Goal: Information Seeking & Learning: Learn about a topic

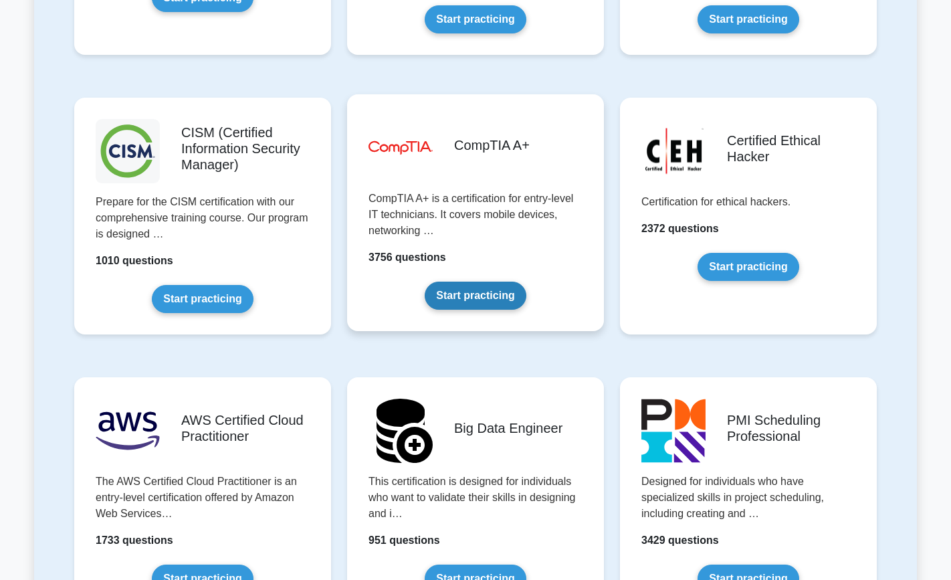
scroll to position [1892, 0]
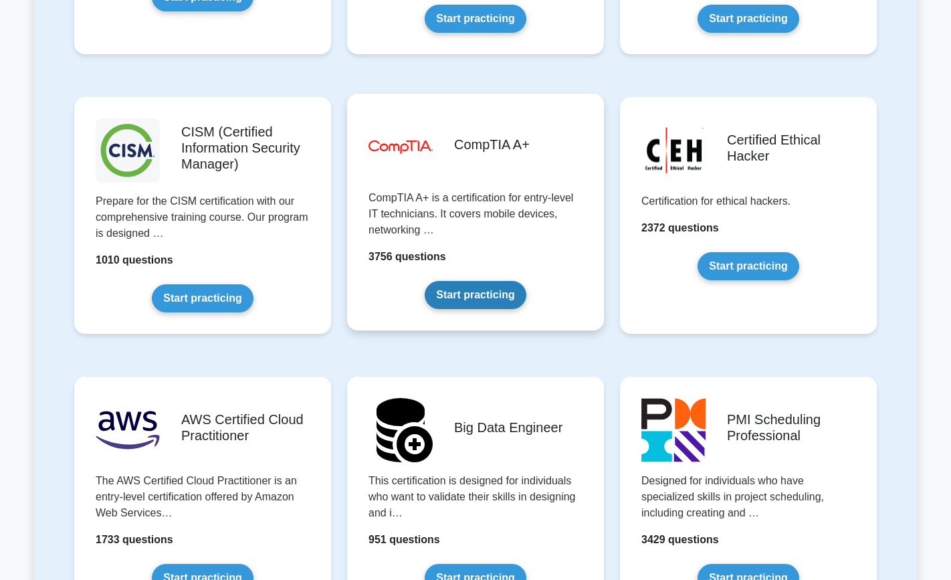
click at [475, 299] on link "Start practicing" at bounding box center [475, 295] width 101 height 28
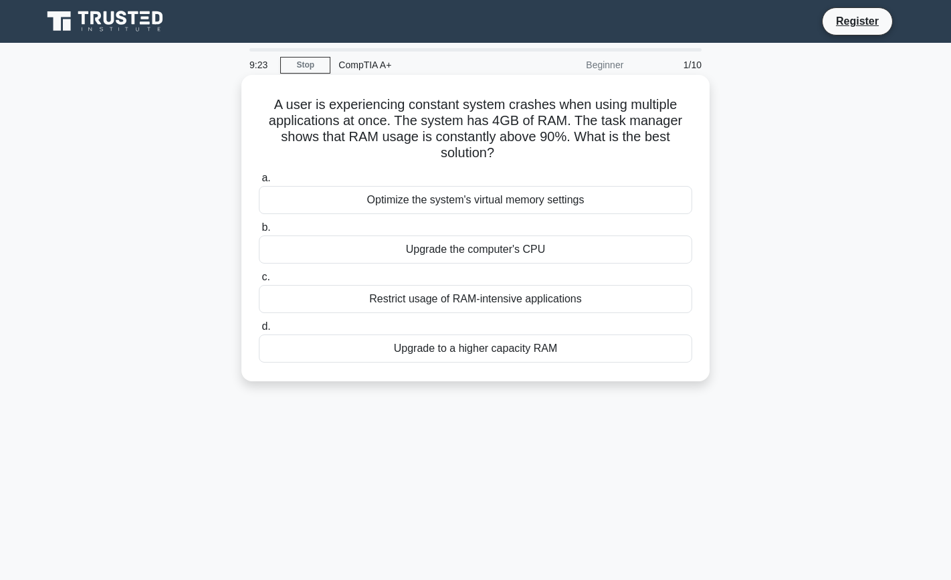
click at [411, 359] on div "Upgrade to a higher capacity RAM" at bounding box center [475, 348] width 433 height 28
click at [259, 331] on input "d. Upgrade to a higher capacity RAM" at bounding box center [259, 326] width 0 height 9
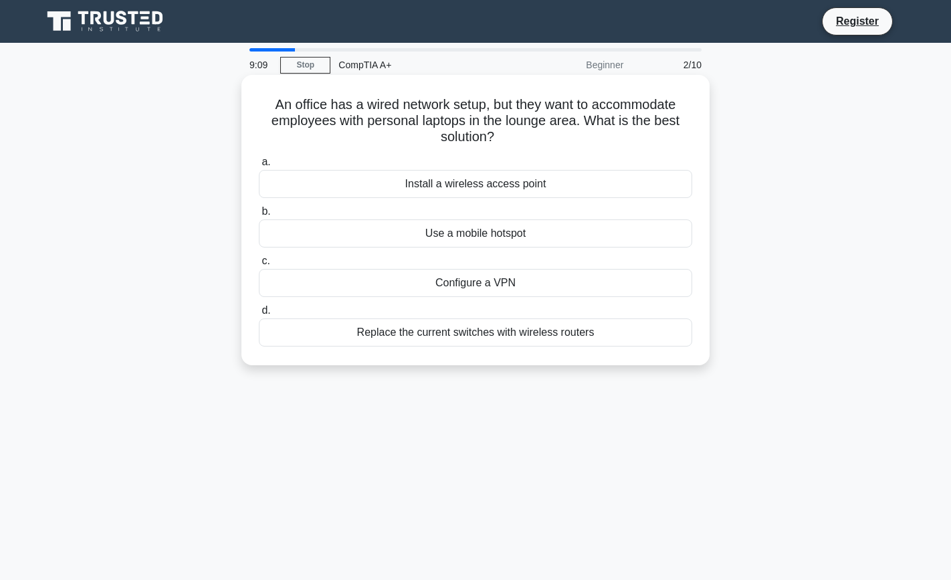
click at [455, 189] on div "Install a wireless access point" at bounding box center [475, 184] width 433 height 28
click at [259, 167] on input "a. Install a wireless access point" at bounding box center [259, 162] width 0 height 9
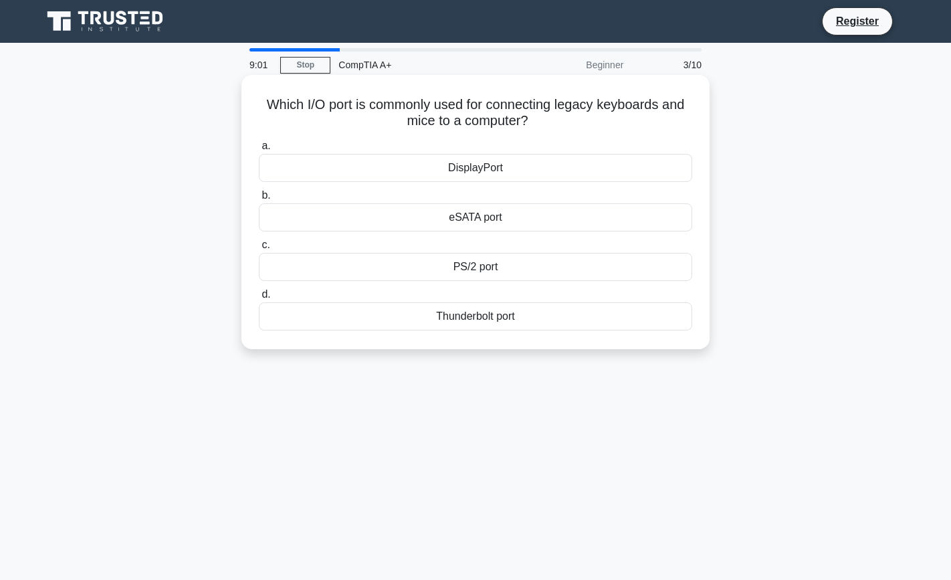
click at [457, 258] on div "PS/2 port" at bounding box center [475, 267] width 433 height 28
click at [259, 249] on input "c. PS/2 port" at bounding box center [259, 245] width 0 height 9
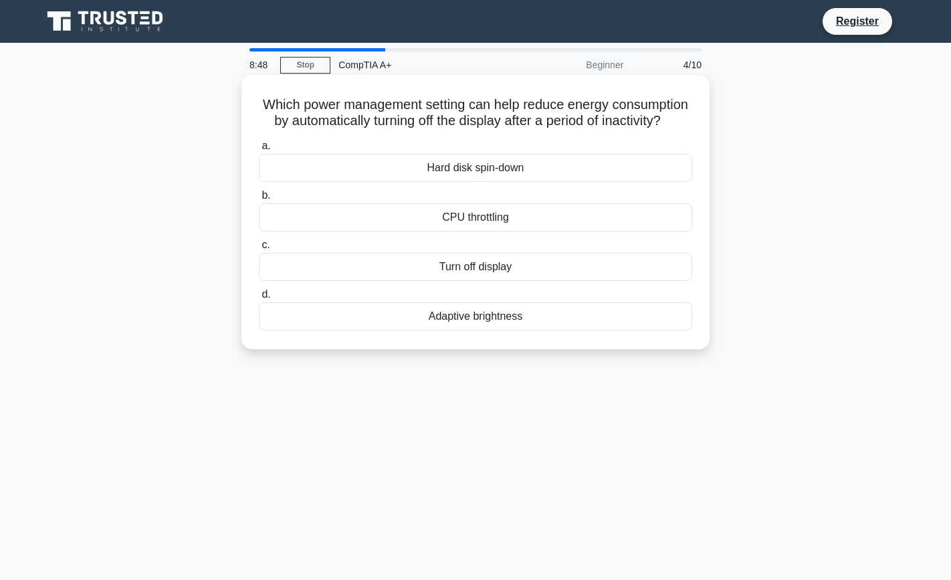
click at [413, 319] on div "Adaptive brightness" at bounding box center [475, 316] width 433 height 28
click at [259, 299] on input "d. Adaptive brightness" at bounding box center [259, 294] width 0 height 9
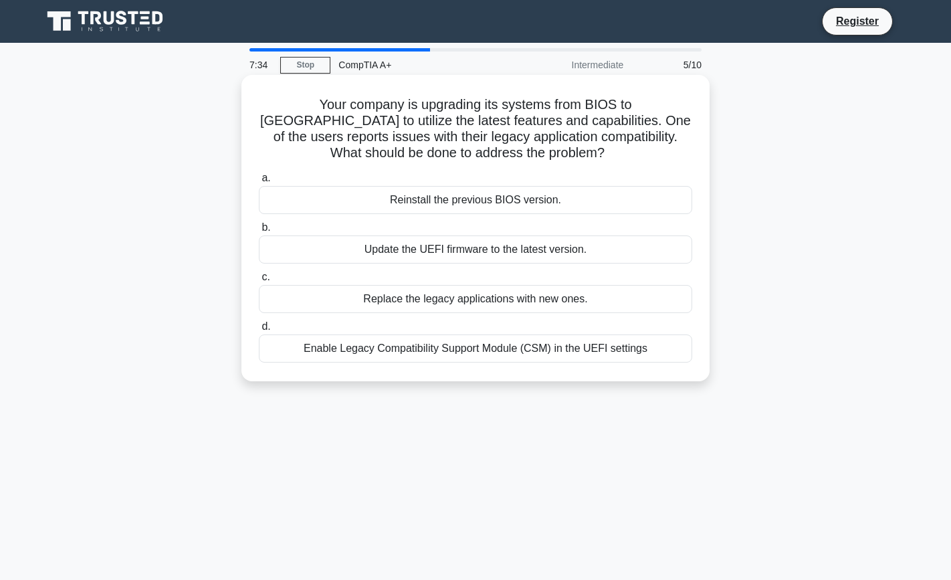
click at [434, 345] on div "Enable Legacy Compatibility Support Module (CSM) in the UEFI settings" at bounding box center [475, 348] width 433 height 28
click at [259, 331] on input "d. Enable Legacy Compatibility Support Module (CSM) in the UEFI settings" at bounding box center [259, 326] width 0 height 9
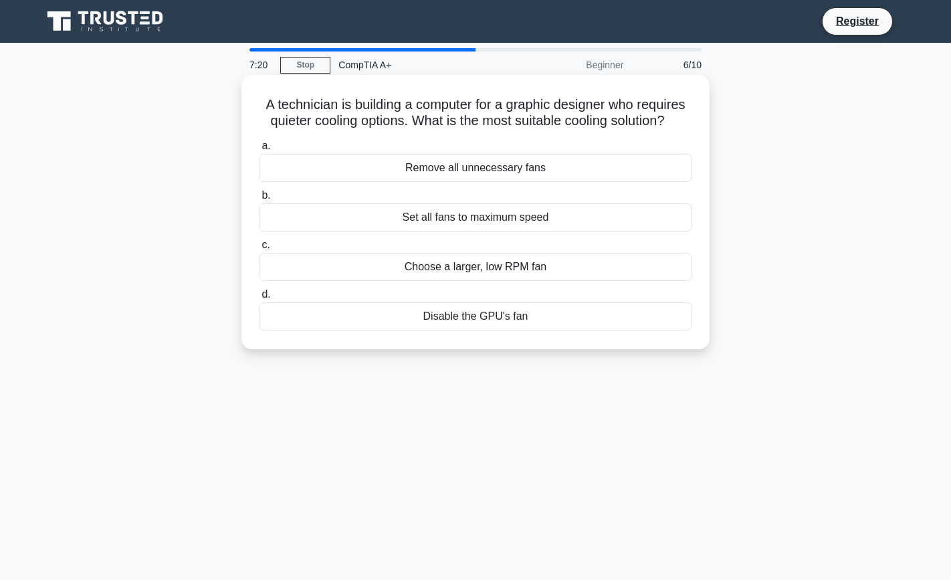
click at [410, 277] on div "Choose a larger, low RPM fan" at bounding box center [475, 267] width 433 height 28
click at [259, 249] on input "c. Choose a larger, low RPM fan" at bounding box center [259, 245] width 0 height 9
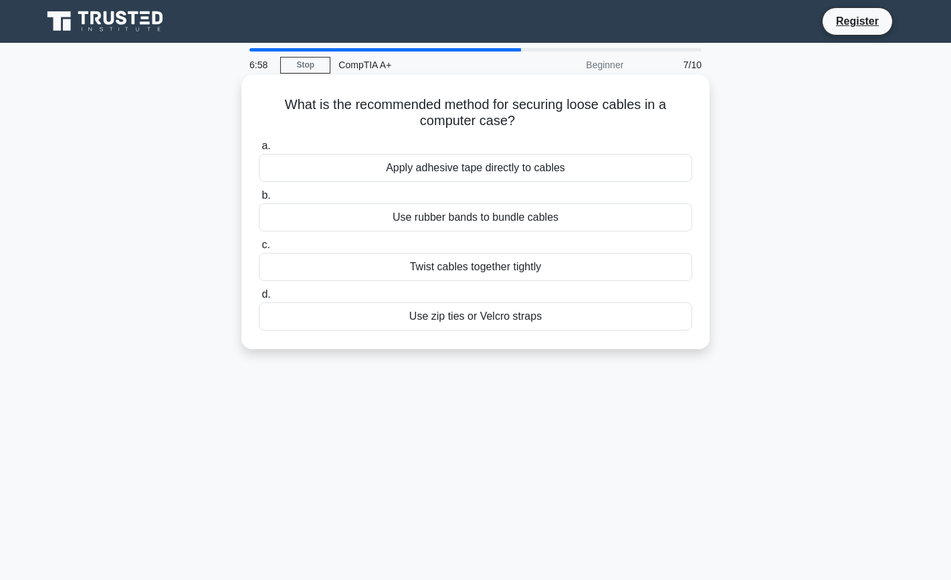
click at [414, 318] on div "Use zip ties or Velcro straps" at bounding box center [475, 316] width 433 height 28
click at [259, 299] on input "d. Use zip ties or Velcro straps" at bounding box center [259, 294] width 0 height 9
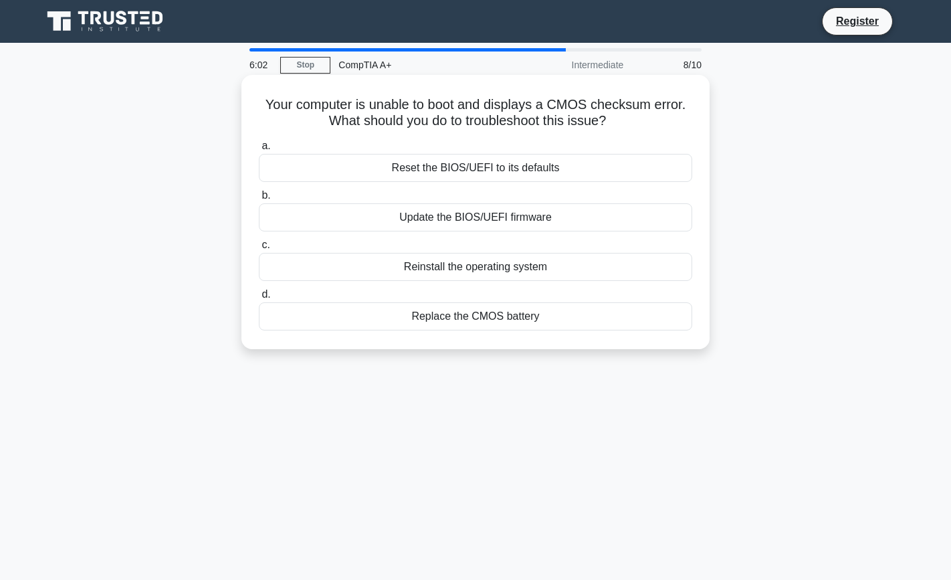
click at [389, 316] on div "Replace the CMOS battery" at bounding box center [475, 316] width 433 height 28
click at [259, 299] on input "d. Replace the CMOS battery" at bounding box center [259, 294] width 0 height 9
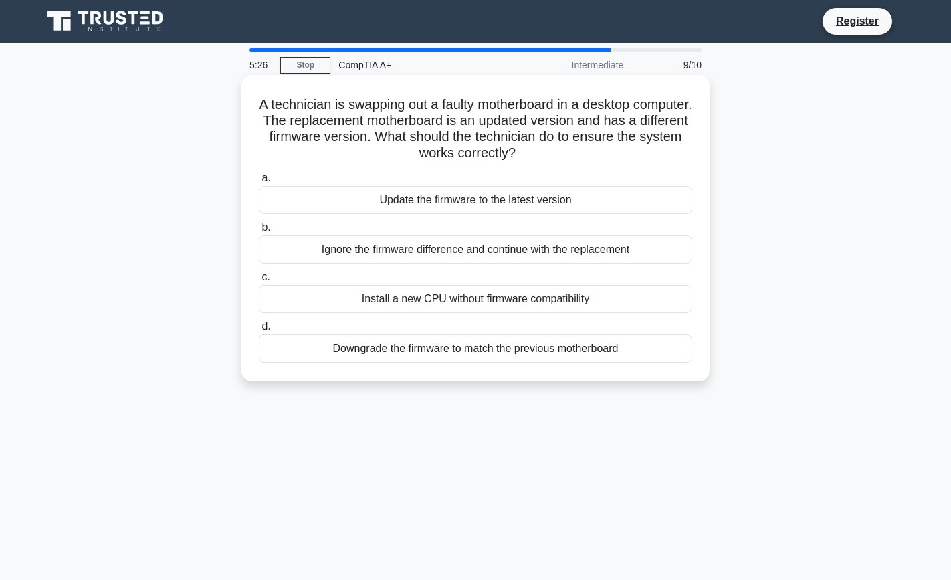
click at [425, 209] on div "Update the firmware to the latest version" at bounding box center [475, 200] width 433 height 28
click at [259, 183] on input "a. Update the firmware to the latest version" at bounding box center [259, 178] width 0 height 9
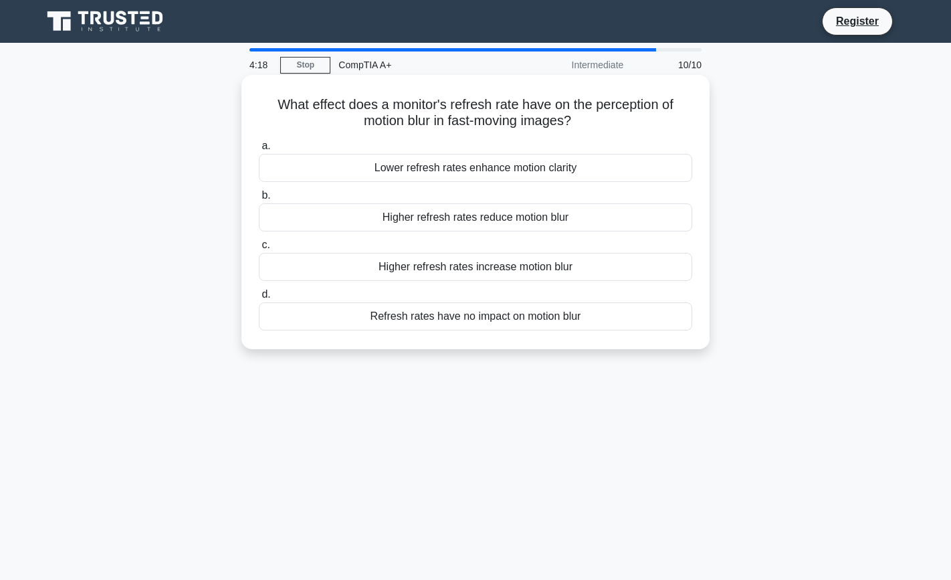
click at [386, 212] on div "Higher refresh rates reduce motion blur" at bounding box center [475, 217] width 433 height 28
click at [259, 200] on input "b. Higher refresh rates reduce motion blur" at bounding box center [259, 195] width 0 height 9
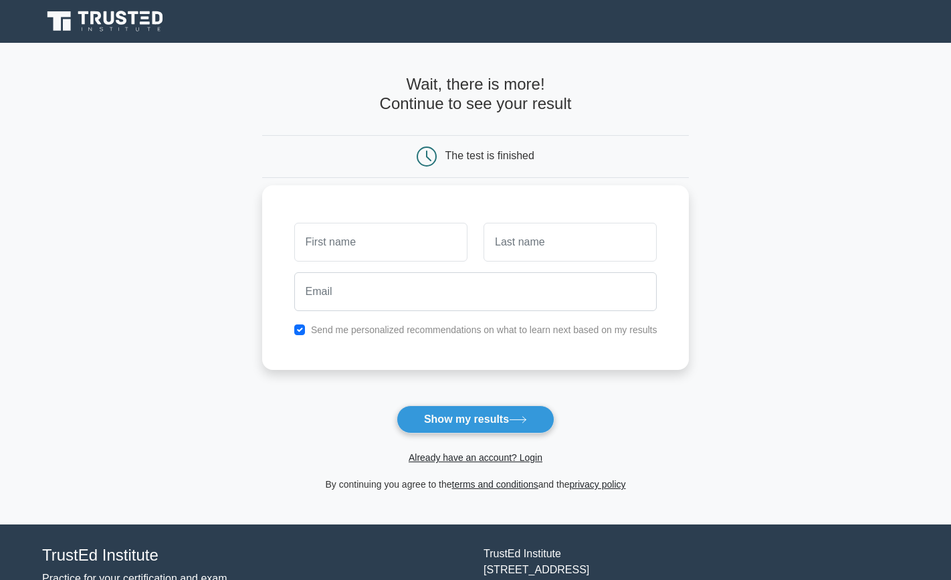
click at [372, 235] on input "text" at bounding box center [380, 242] width 173 height 39
type input "[PERSON_NAME]"
type input "Mooring"
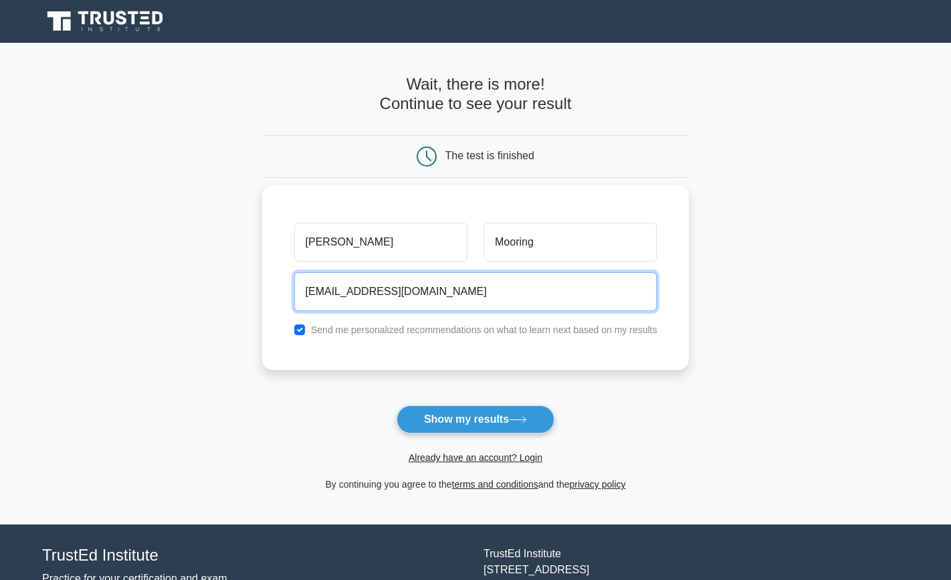
type input "tmooring@goldsboronc.gov"
click at [303, 324] on input "checkbox" at bounding box center [299, 329] width 11 height 11
checkbox input "false"
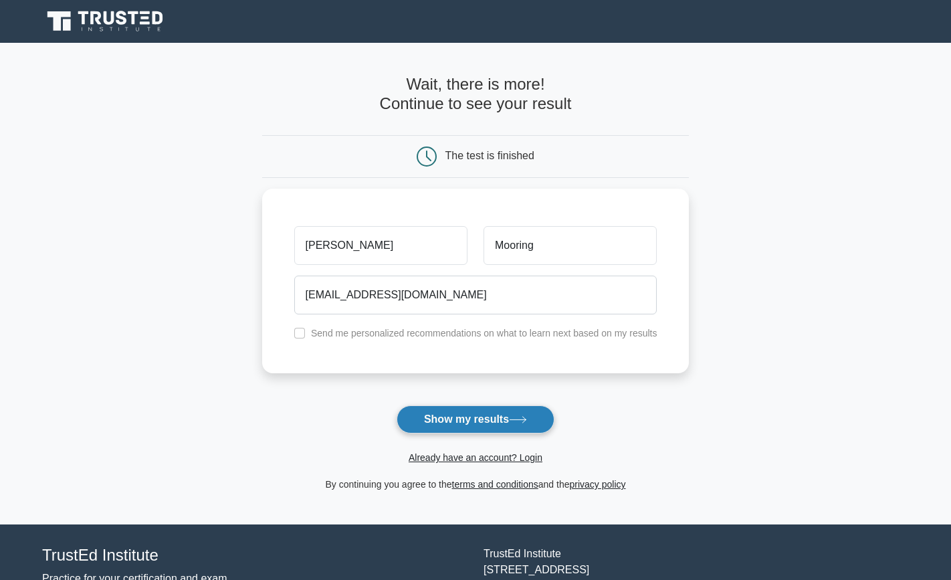
click at [447, 414] on button "Show my results" at bounding box center [476, 419] width 158 height 28
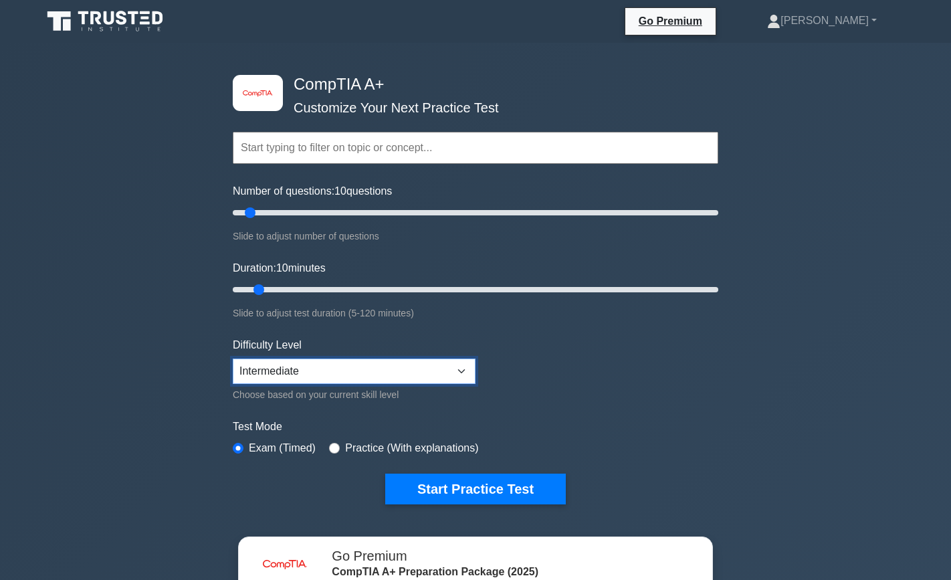
click at [453, 367] on select "Beginner Intermediate Expert" at bounding box center [354, 370] width 243 height 25
click at [417, 379] on select "Beginner Intermediate Expert" at bounding box center [354, 370] width 243 height 25
select select "intermediate"
click at [322, 210] on input "Number of questions: 10 questions" at bounding box center [476, 213] width 486 height 16
click at [337, 211] on input "Number of questions: 40 questions" at bounding box center [476, 213] width 486 height 16
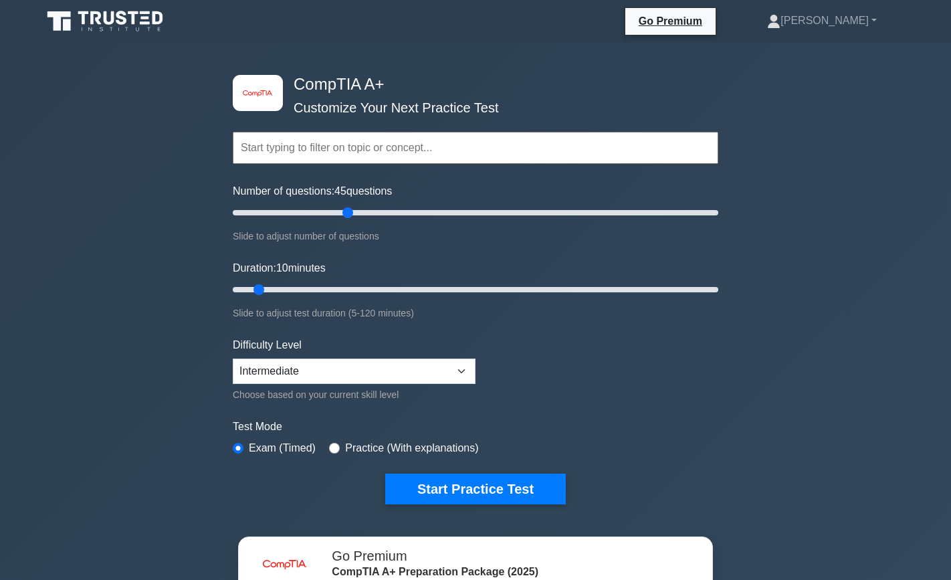
type input "50"
click at [349, 215] on input "Number of questions: 45 questions" at bounding box center [476, 213] width 486 height 16
click at [349, 284] on input "Duration: 10 minutes" at bounding box center [476, 290] width 486 height 16
click at [356, 285] on input "Duration: 30 minutes" at bounding box center [476, 290] width 486 height 16
click at [371, 290] on input "Duration: 35 minutes" at bounding box center [476, 290] width 486 height 16
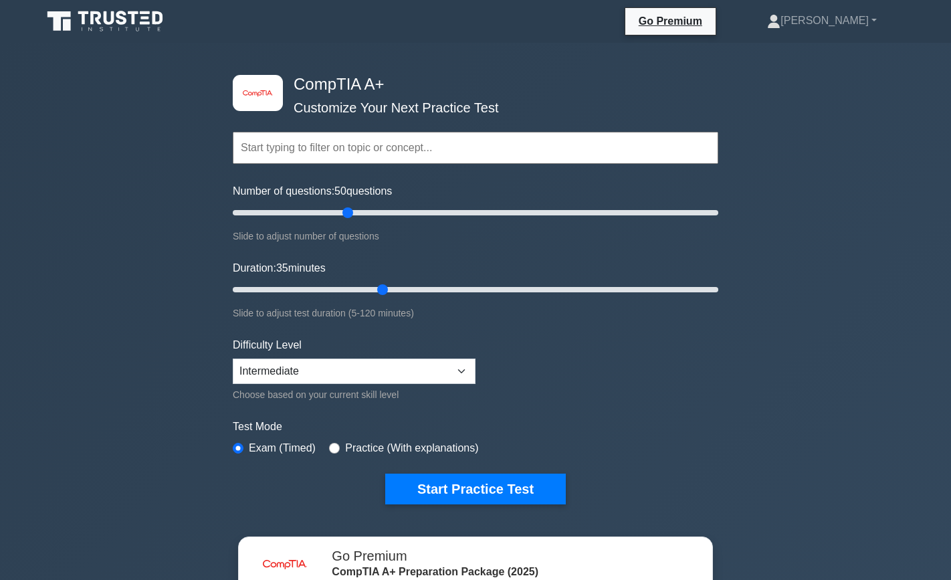
click at [383, 290] on input "Duration: 35 minutes" at bounding box center [476, 290] width 486 height 16
click at [400, 286] on input "Duration: 40 minutes" at bounding box center [476, 290] width 486 height 16
click at [414, 286] on input "Duration: 45 minutes" at bounding box center [476, 290] width 486 height 16
click at [437, 286] on input "Duration: 50 minutes" at bounding box center [476, 290] width 486 height 16
click at [464, 286] on input "Duration: 60 minutes" at bounding box center [476, 290] width 486 height 16
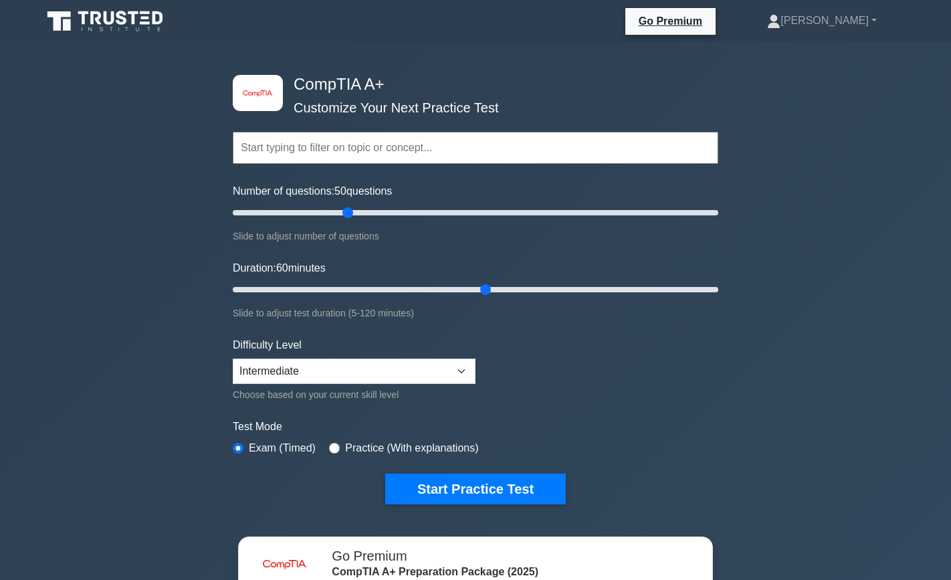
click at [482, 288] on input "Duration: 60 minutes" at bounding box center [476, 290] width 486 height 16
type input "70"
click at [500, 288] on input "Duration: 65 minutes" at bounding box center [476, 290] width 486 height 16
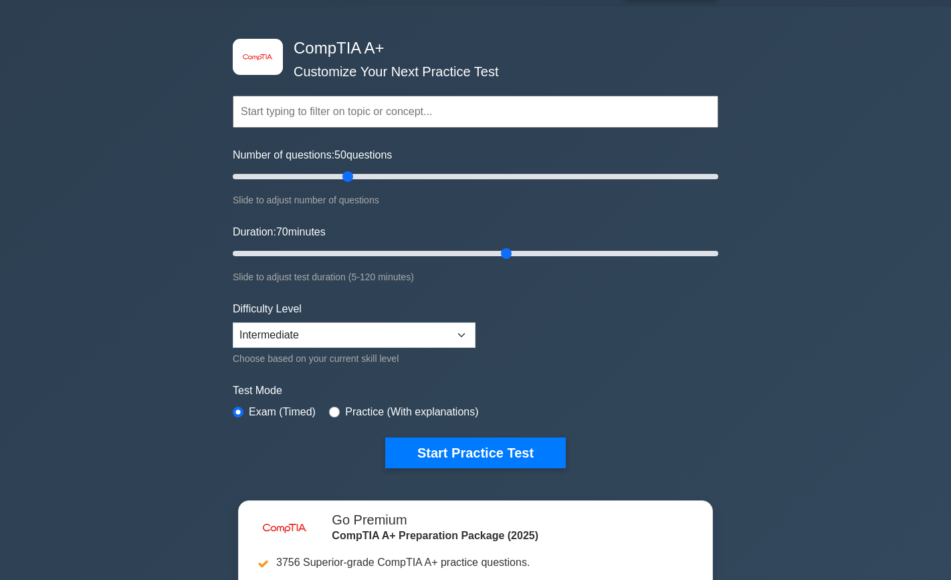
scroll to position [42, 0]
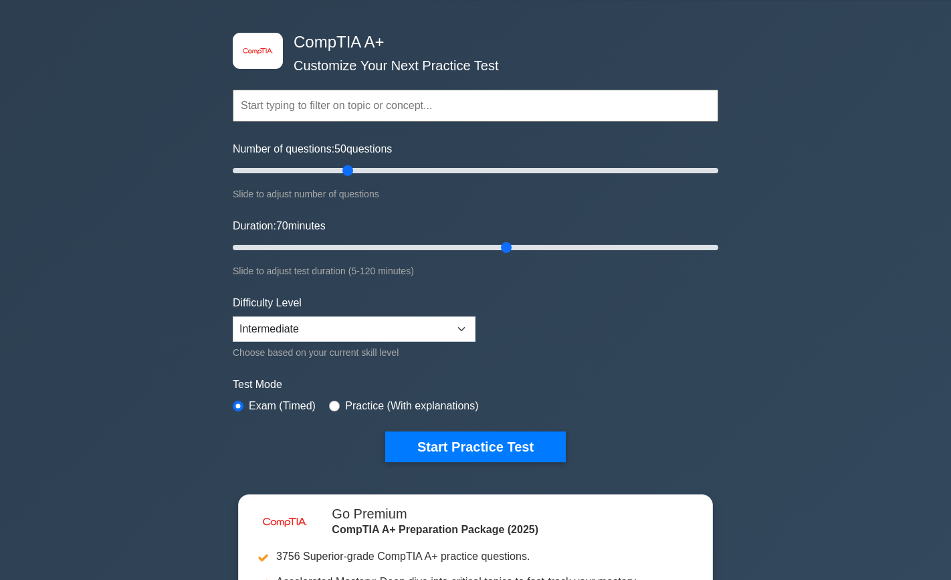
click at [363, 402] on label "Practice (With explanations)" at bounding box center [411, 406] width 133 height 16
click at [336, 401] on input "radio" at bounding box center [334, 406] width 11 height 11
radio input "true"
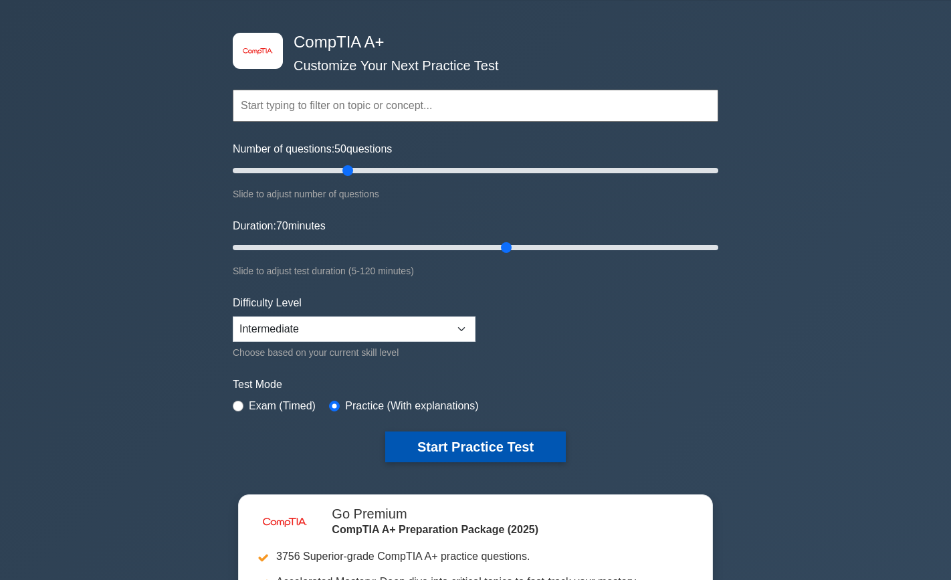
click at [517, 442] on button "Start Practice Test" at bounding box center [475, 446] width 181 height 31
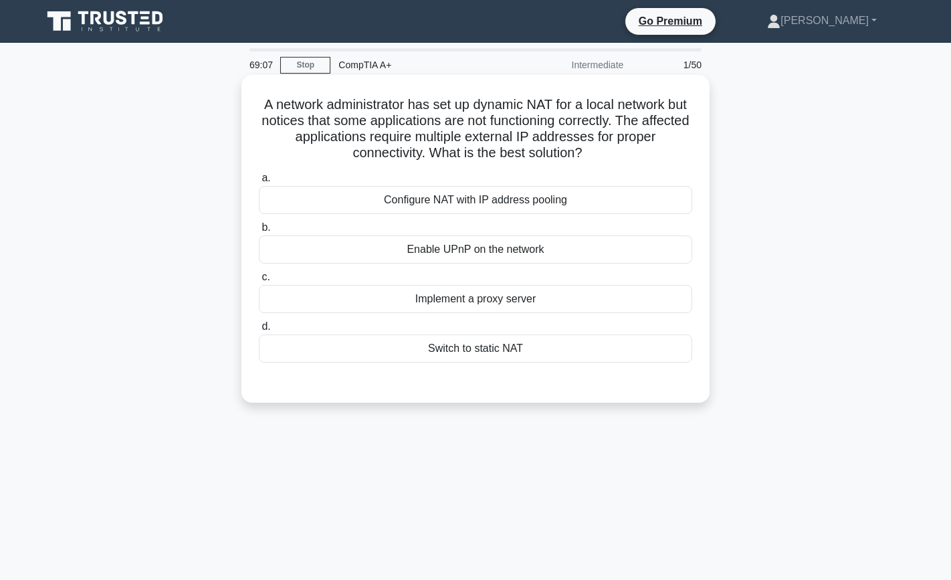
click at [511, 308] on div "Implement a proxy server" at bounding box center [475, 299] width 433 height 28
click at [259, 282] on input "c. Implement a proxy server" at bounding box center [259, 277] width 0 height 9
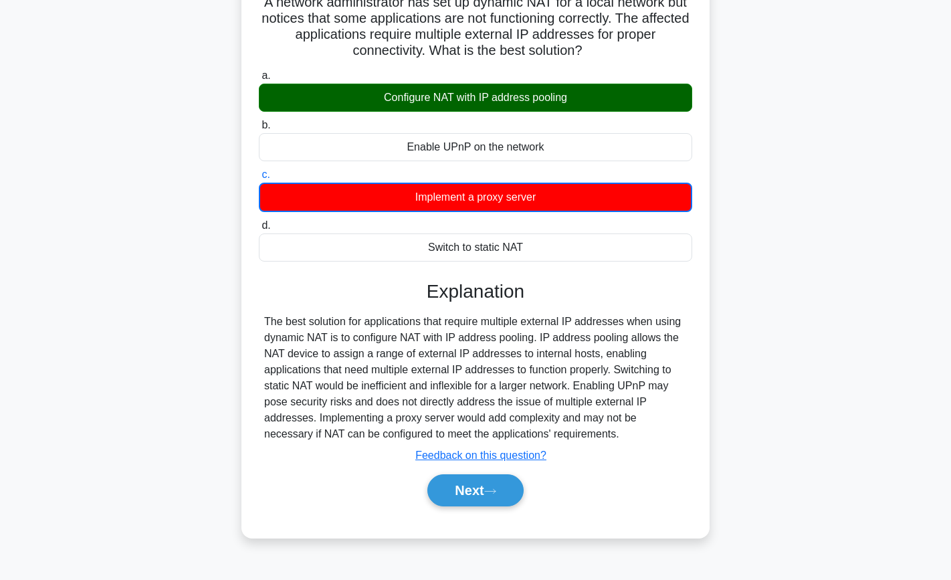
scroll to position [114, 0]
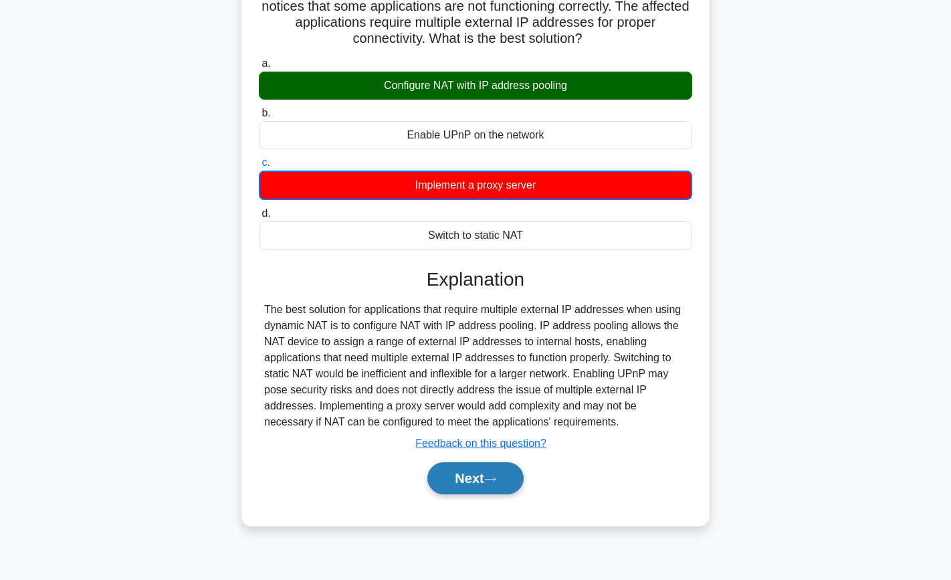
click at [480, 472] on button "Next" at bounding box center [475, 478] width 96 height 32
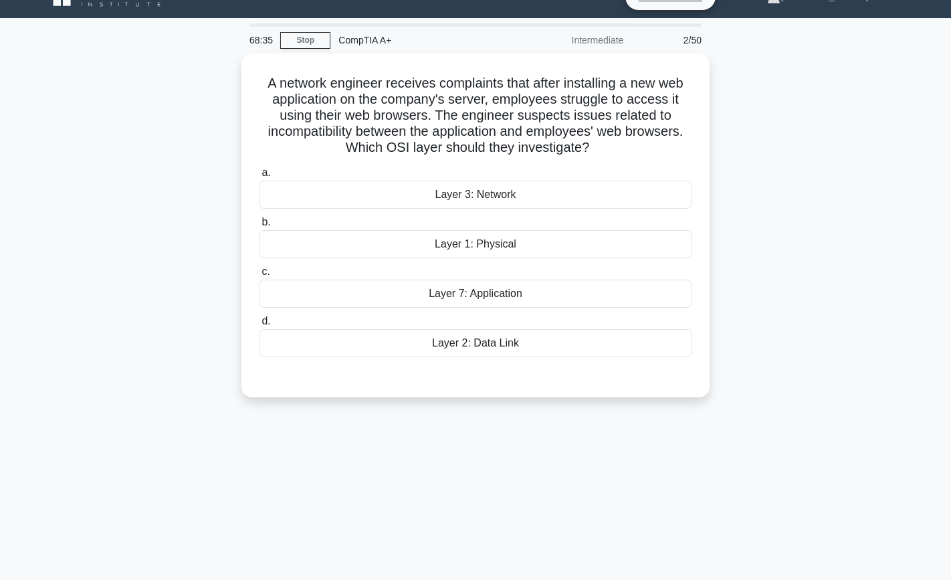
scroll to position [0, 0]
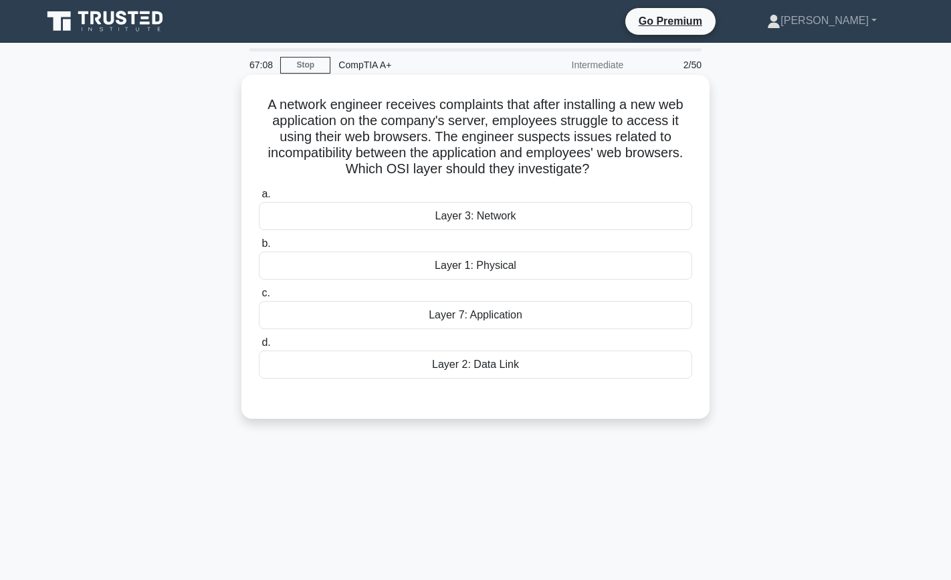
click at [538, 319] on div "Layer 7: Application" at bounding box center [475, 315] width 433 height 28
click at [259, 298] on input "c. Layer 7: Application" at bounding box center [259, 293] width 0 height 9
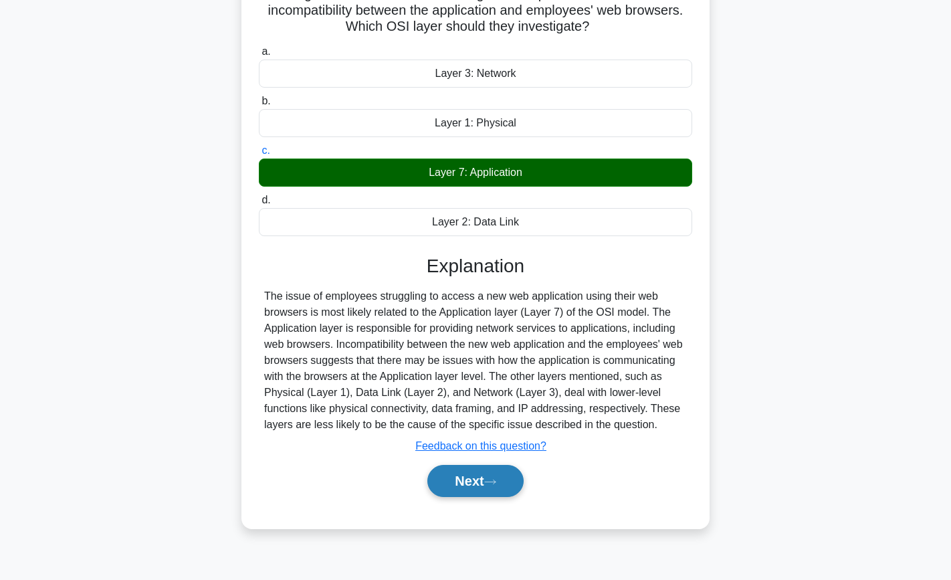
scroll to position [142, 0]
click at [478, 474] on button "Next" at bounding box center [475, 481] width 96 height 32
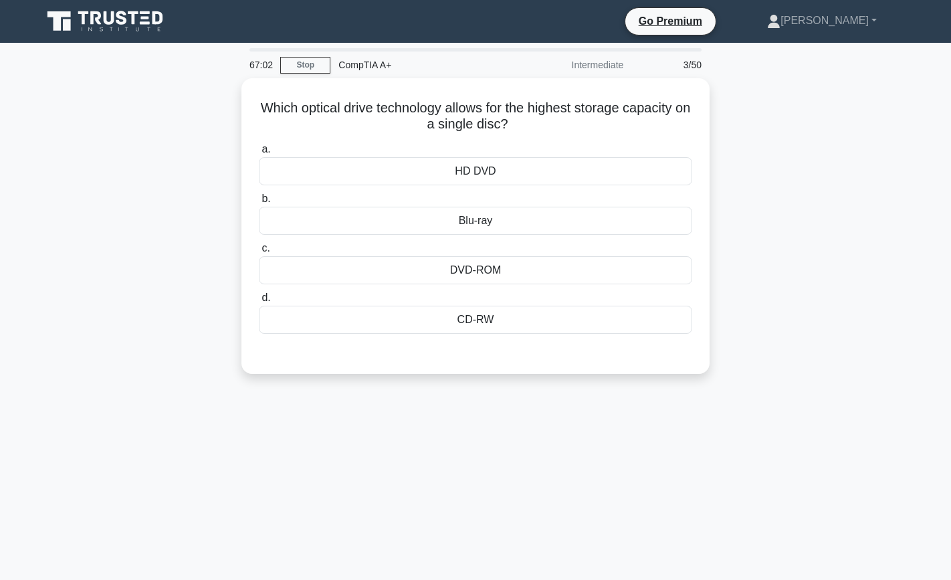
scroll to position [0, 0]
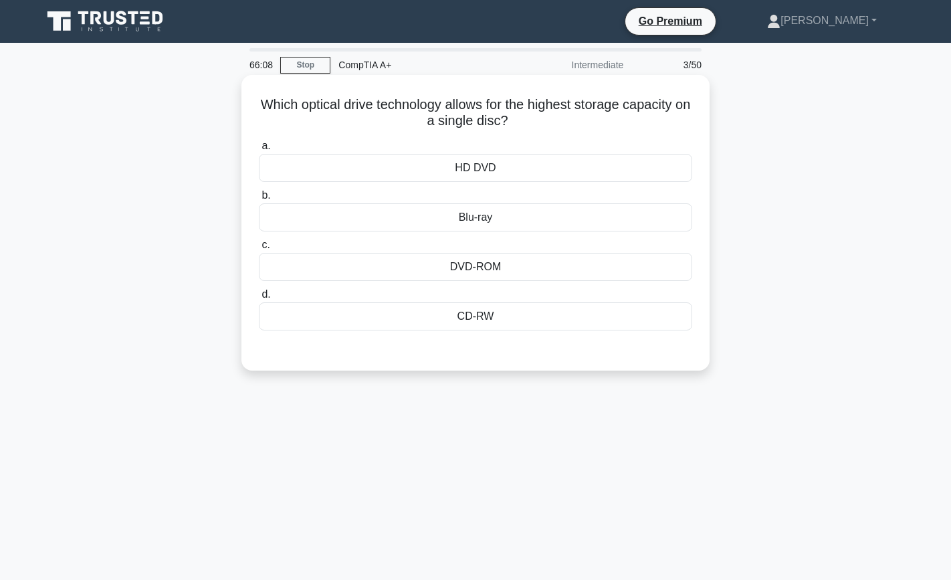
click at [474, 182] on div "HD DVD" at bounding box center [475, 168] width 433 height 28
click at [259, 150] on input "a. HD DVD" at bounding box center [259, 146] width 0 height 9
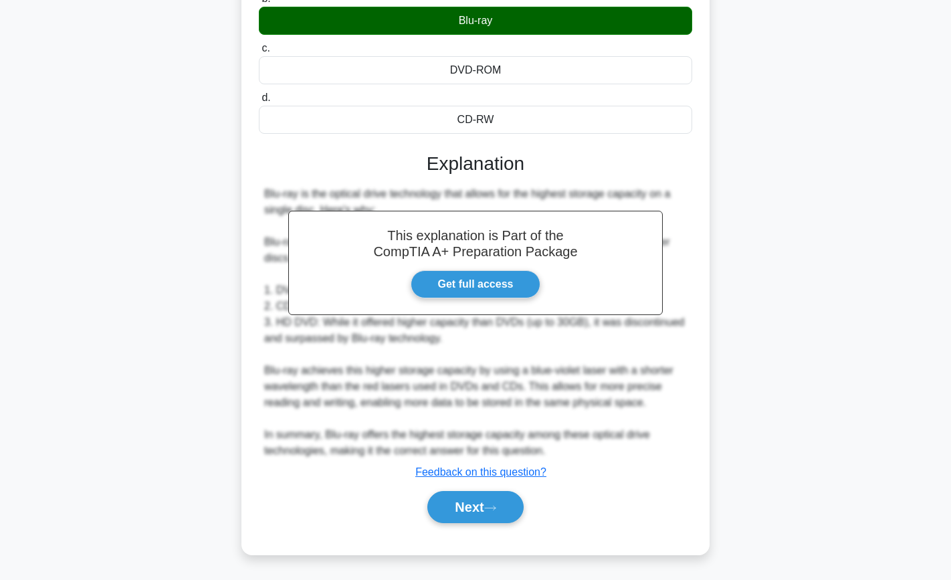
scroll to position [198, 0]
click at [481, 504] on button "Next" at bounding box center [475, 507] width 96 height 32
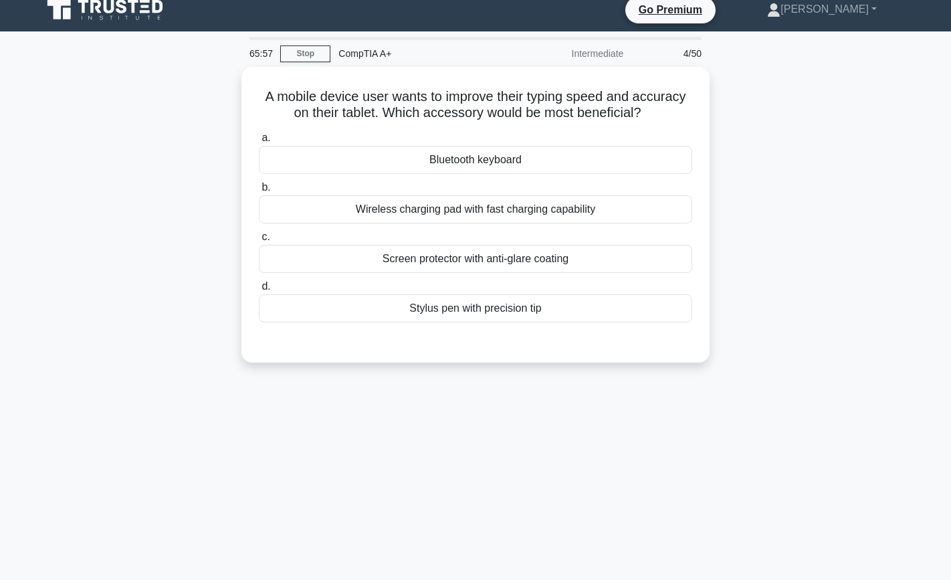
scroll to position [10, 0]
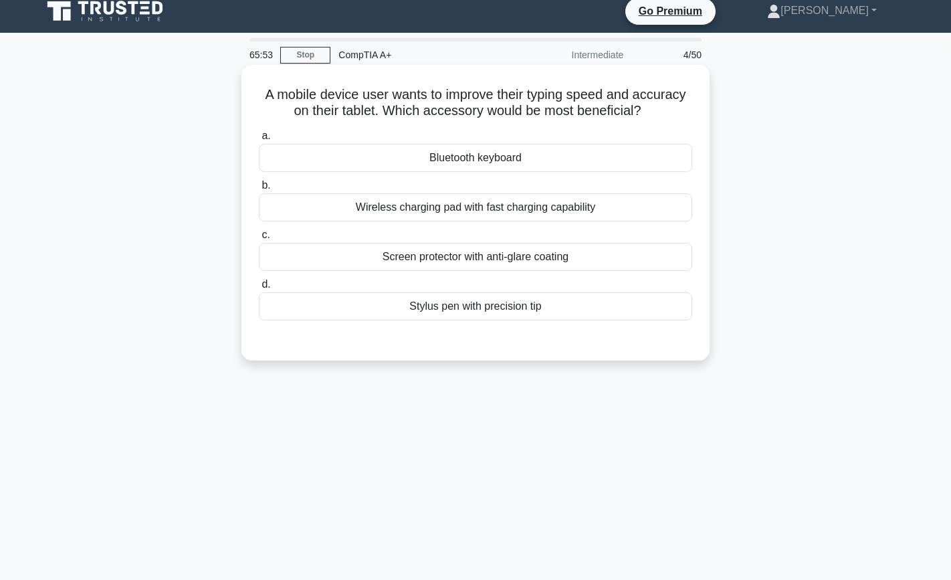
click at [534, 159] on div "Bluetooth keyboard" at bounding box center [475, 158] width 433 height 28
click at [259, 140] on input "a. Bluetooth keyboard" at bounding box center [259, 136] width 0 height 9
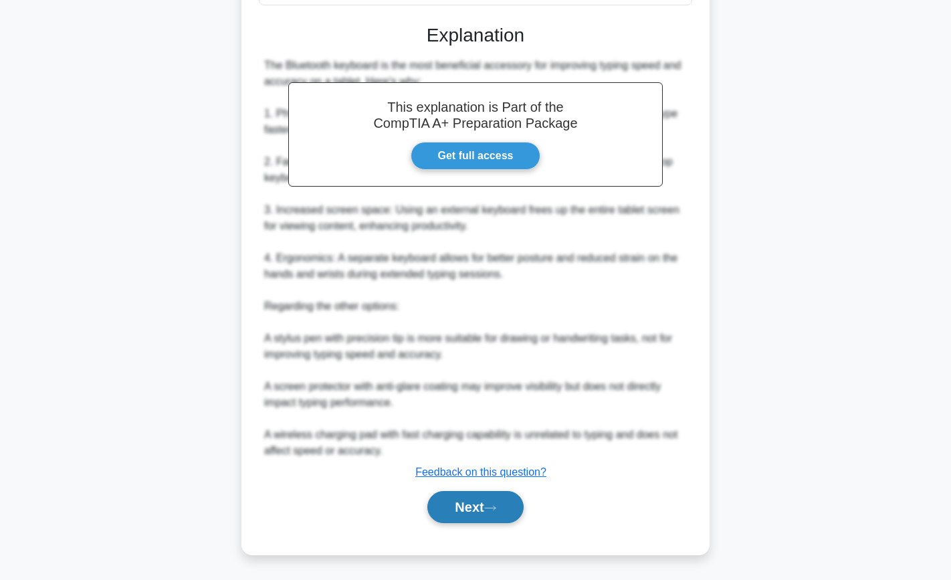
click at [479, 508] on button "Next" at bounding box center [475, 507] width 96 height 32
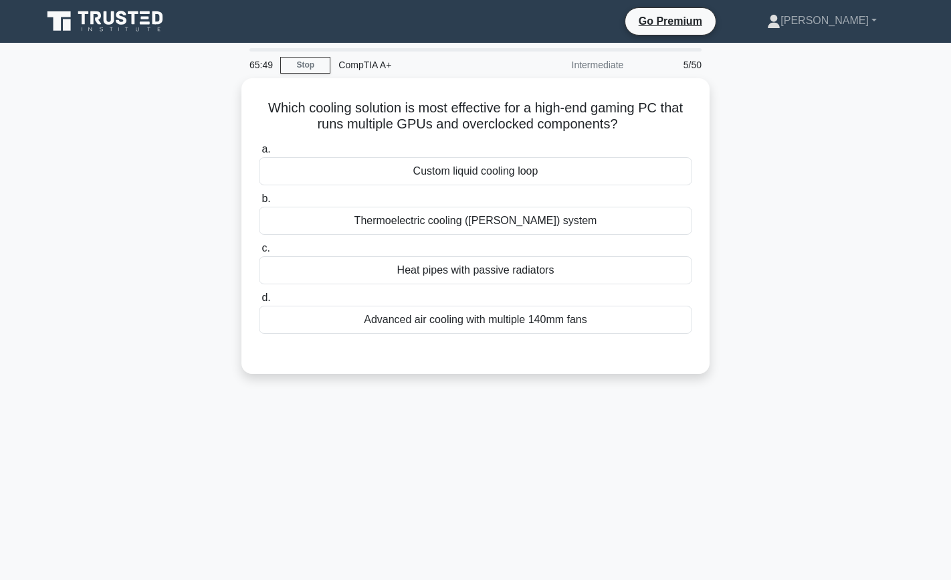
scroll to position [0, 0]
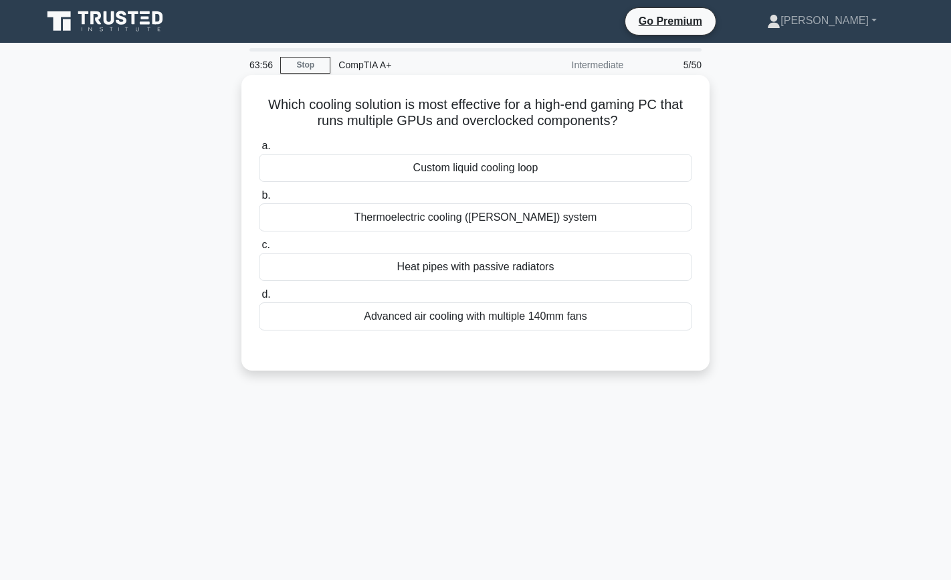
click at [522, 174] on div "Custom liquid cooling loop" at bounding box center [475, 168] width 433 height 28
click at [259, 150] on input "a. Custom liquid cooling loop" at bounding box center [259, 146] width 0 height 9
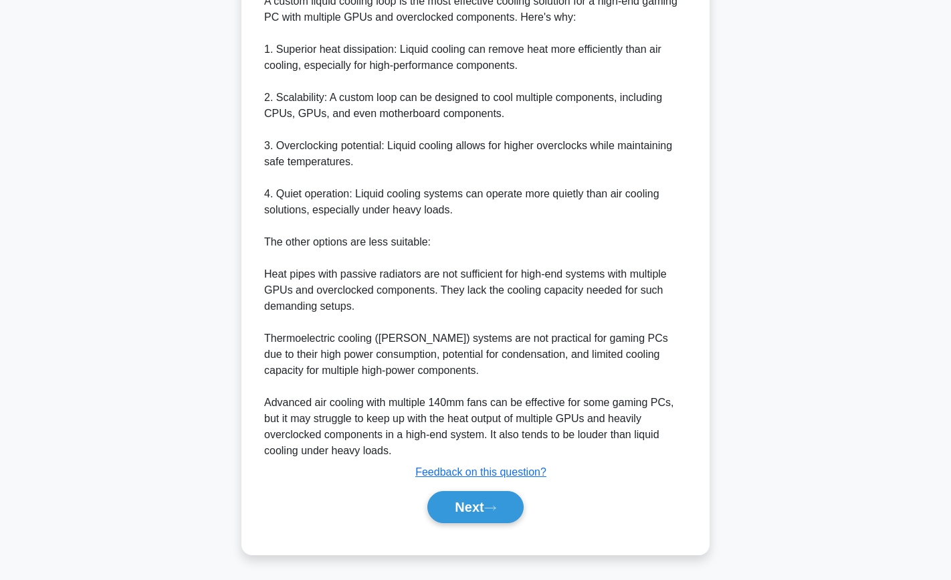
scroll to position [389, 0]
click at [498, 519] on button "Next" at bounding box center [475, 507] width 96 height 32
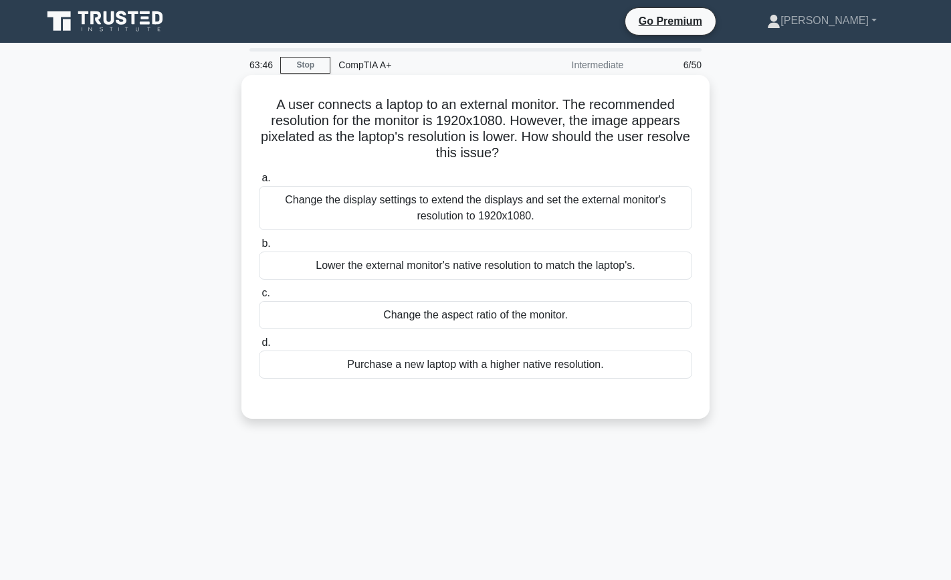
scroll to position [0, 0]
click at [626, 262] on div "Lower the external monitor's native resolution to match the laptop's." at bounding box center [475, 265] width 433 height 28
click at [259, 248] on input "b. Lower the external monitor's native resolution to match the laptop's." at bounding box center [259, 243] width 0 height 9
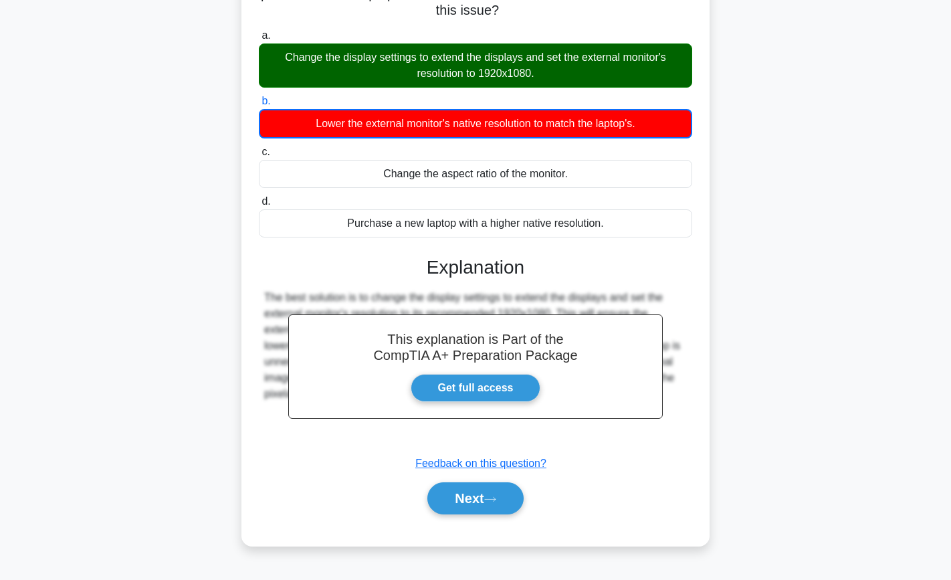
scroll to position [142, 0]
click at [478, 500] on button "Next" at bounding box center [475, 498] width 96 height 32
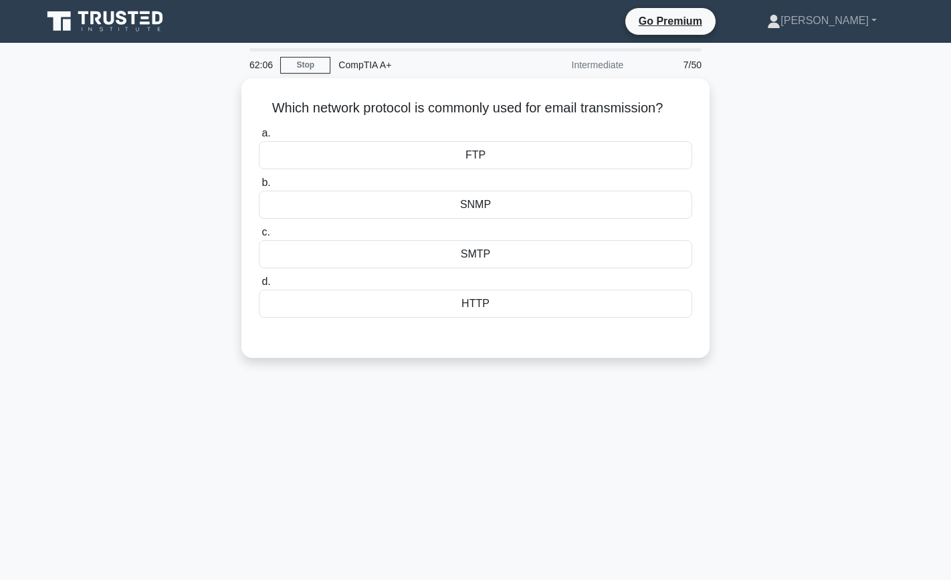
scroll to position [0, 0]
click at [563, 247] on div "SMTP" at bounding box center [475, 251] width 433 height 28
click at [259, 233] on input "c. SMTP" at bounding box center [259, 229] width 0 height 9
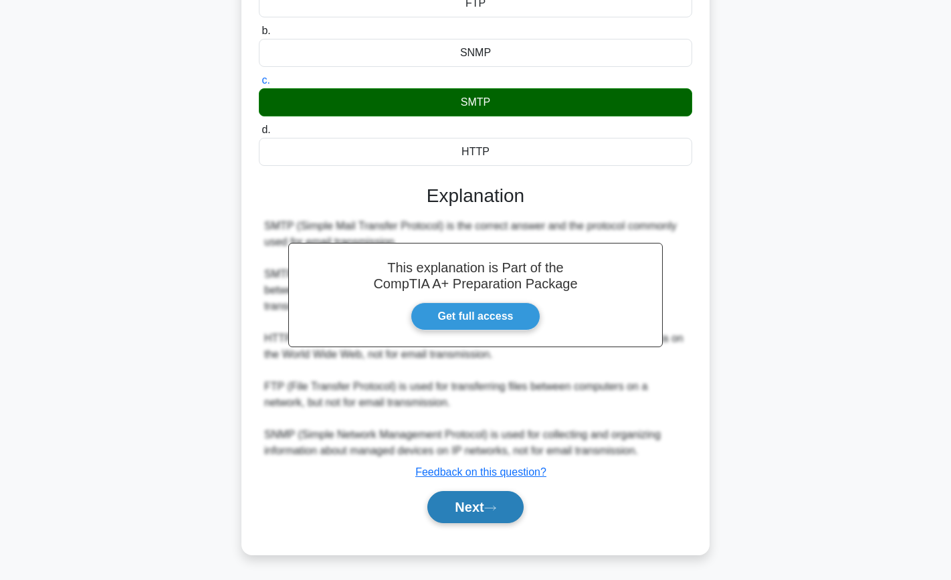
click at [453, 511] on button "Next" at bounding box center [475, 507] width 96 height 32
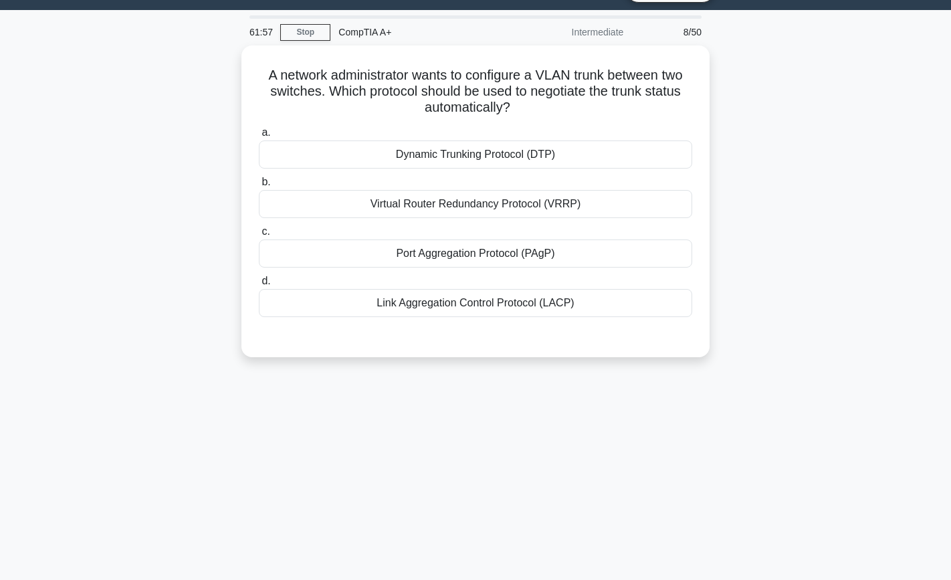
scroll to position [30, 0]
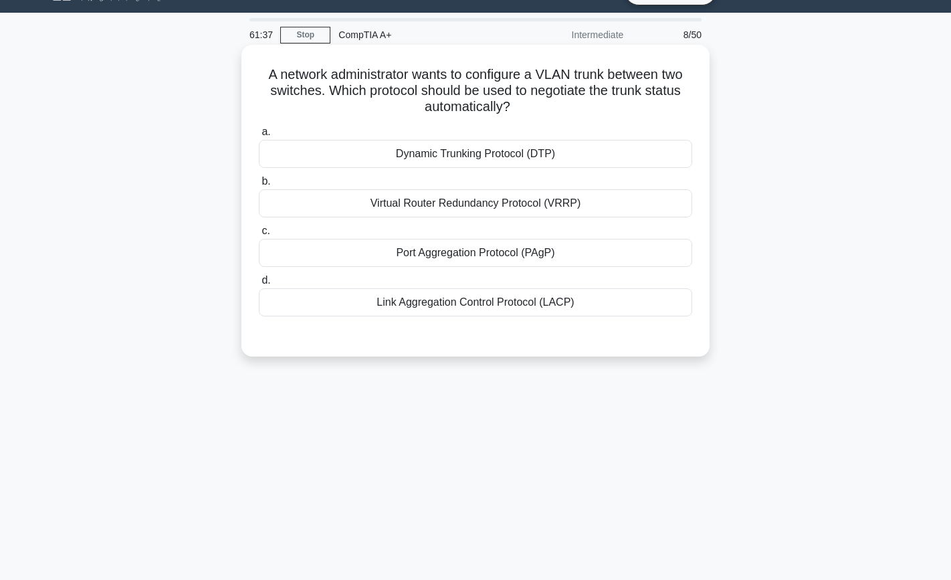
click at [619, 163] on div "Dynamic Trunking Protocol (DTP)" at bounding box center [475, 154] width 433 height 28
click at [259, 136] on input "a. Dynamic Trunking Protocol (DTP)" at bounding box center [259, 132] width 0 height 9
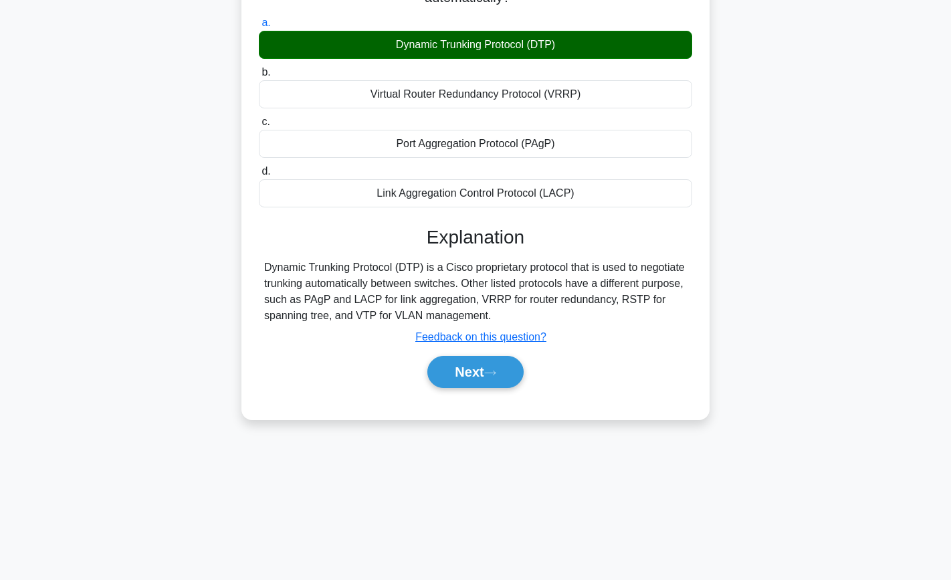
scroll to position [142, 0]
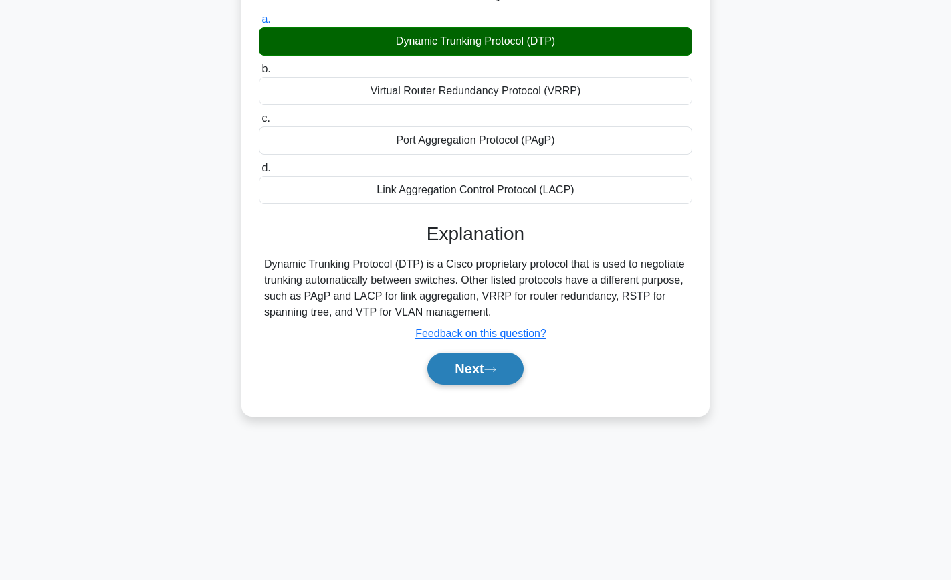
click at [435, 376] on button "Next" at bounding box center [475, 368] width 96 height 32
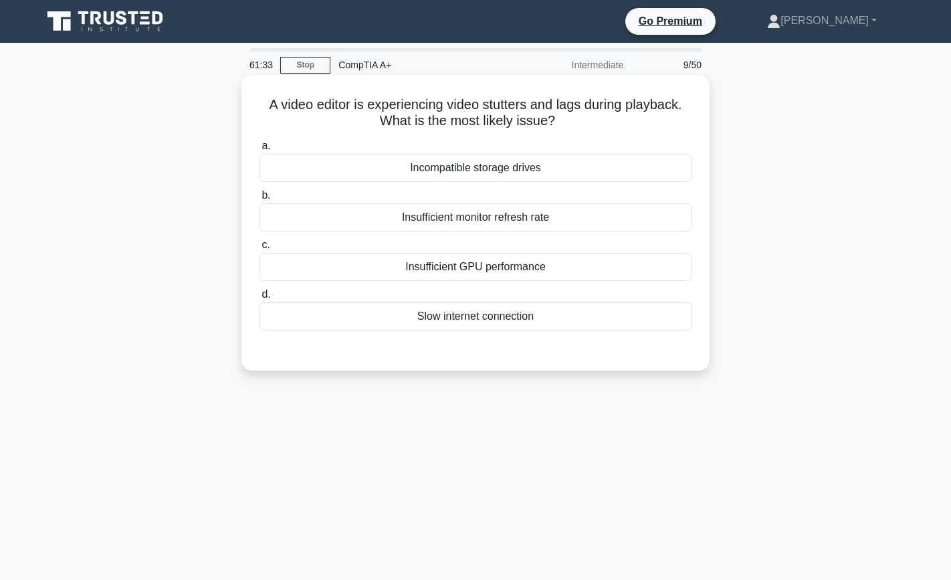
scroll to position [0, 0]
click at [583, 274] on div "Insufficient GPU performance" at bounding box center [475, 267] width 433 height 28
click at [259, 249] on input "c. Insufficient GPU performance" at bounding box center [259, 245] width 0 height 9
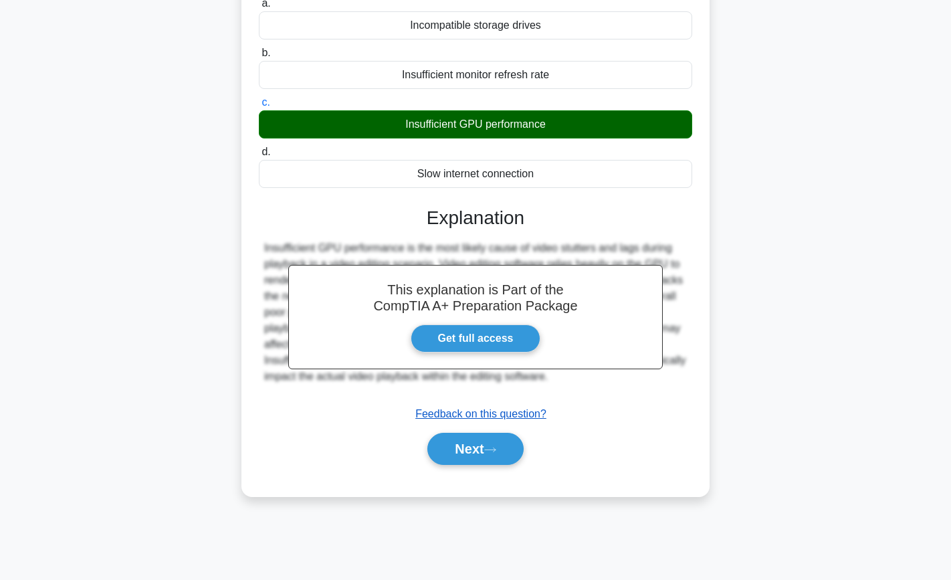
scroll to position [142, 0]
click at [491, 441] on button "Next" at bounding box center [475, 449] width 96 height 32
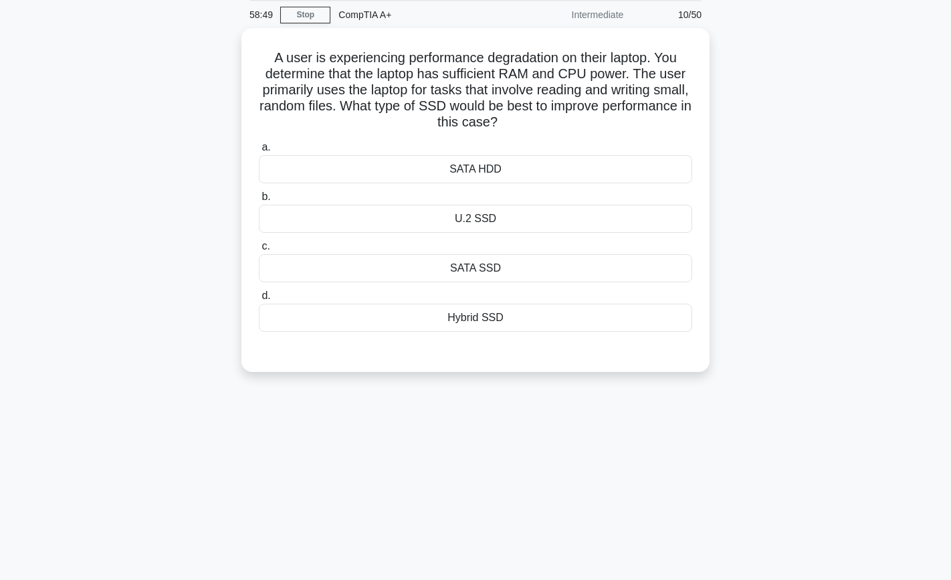
scroll to position [38, 0]
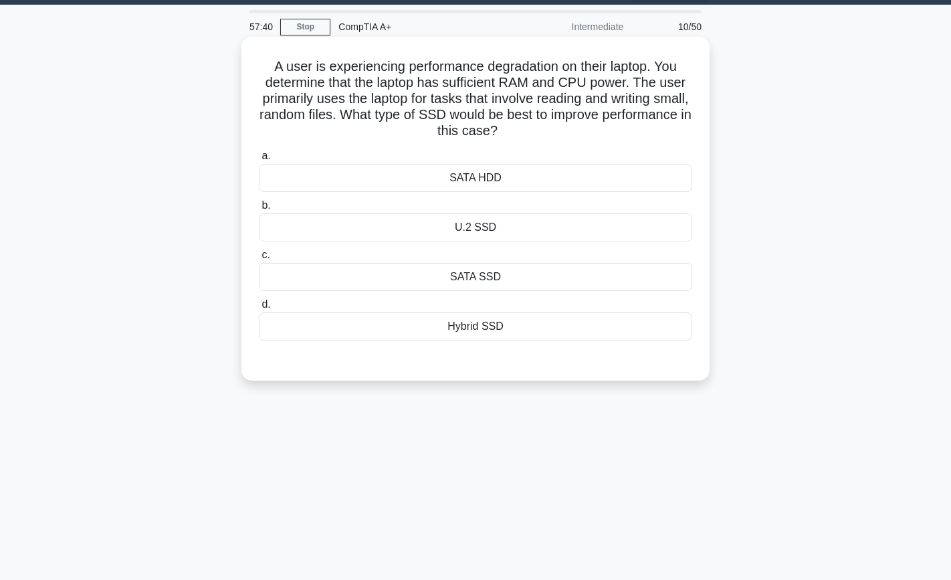
click at [585, 276] on div "SATA SSD" at bounding box center [475, 277] width 433 height 28
click at [259, 260] on input "c. SATA SSD" at bounding box center [259, 255] width 0 height 9
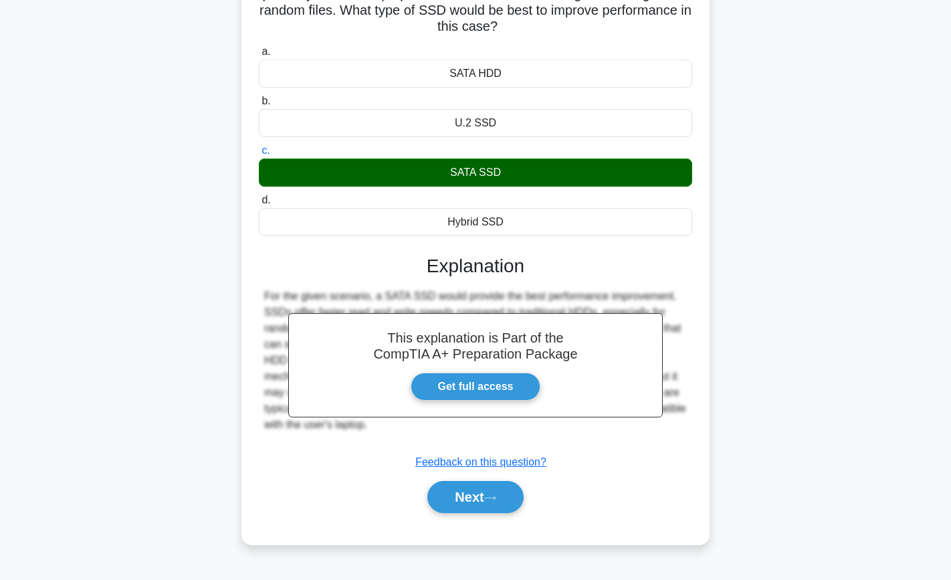
scroll to position [142, 0]
click at [465, 500] on button "Next" at bounding box center [475, 497] width 96 height 32
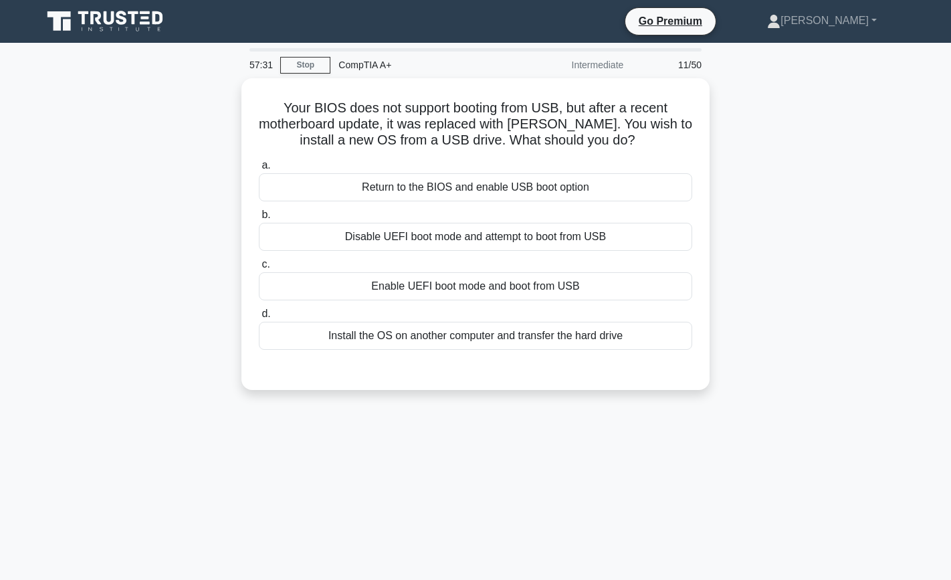
scroll to position [0, 0]
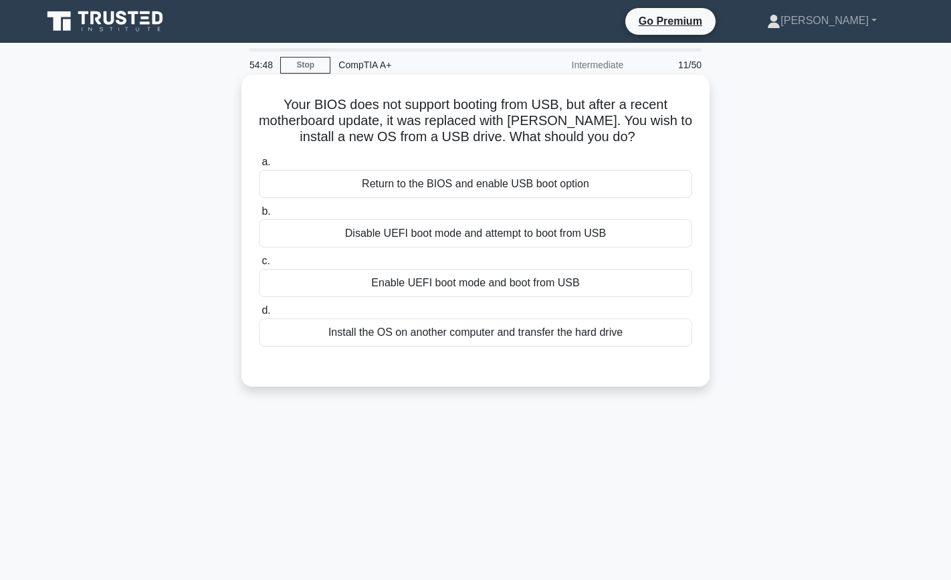
click at [616, 276] on div "Enable UEFI boot mode and boot from USB" at bounding box center [475, 283] width 433 height 28
click at [259, 266] on input "c. Enable UEFI boot mode and boot from USB" at bounding box center [259, 261] width 0 height 9
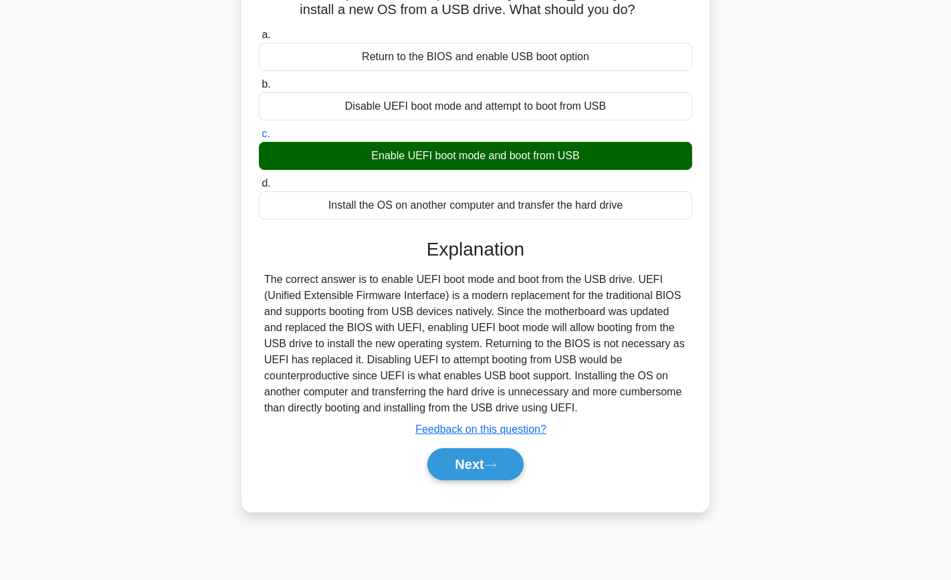
scroll to position [128, 0]
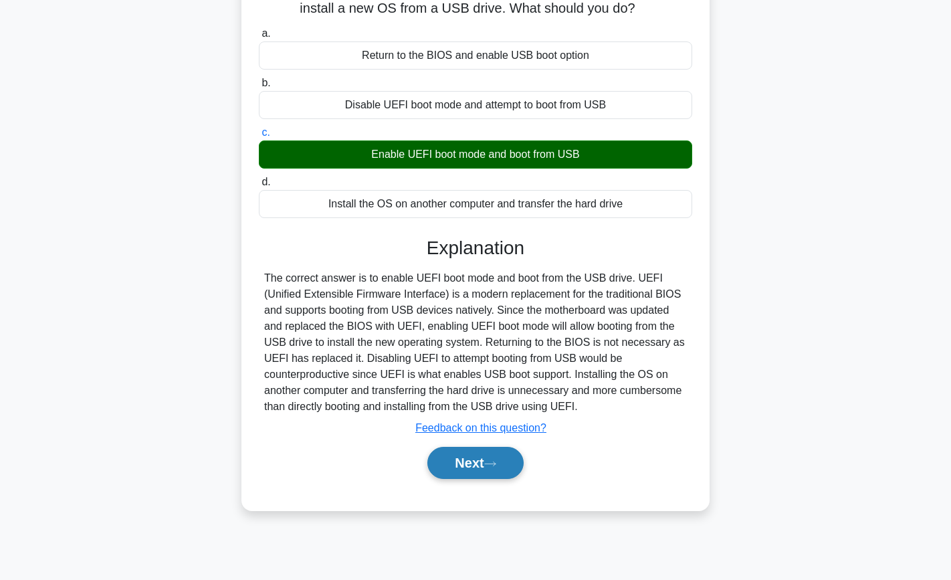
click at [485, 462] on button "Next" at bounding box center [475, 463] width 96 height 32
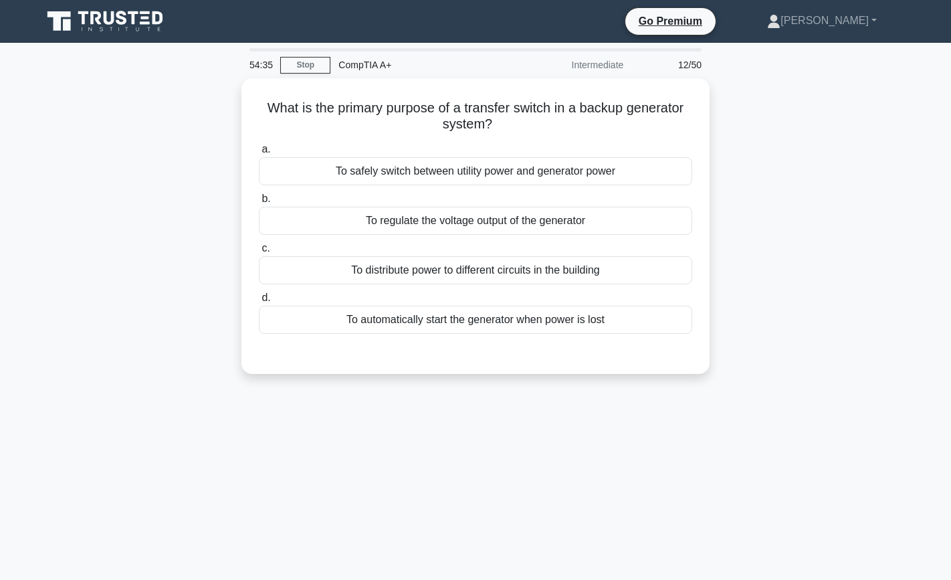
scroll to position [0, 0]
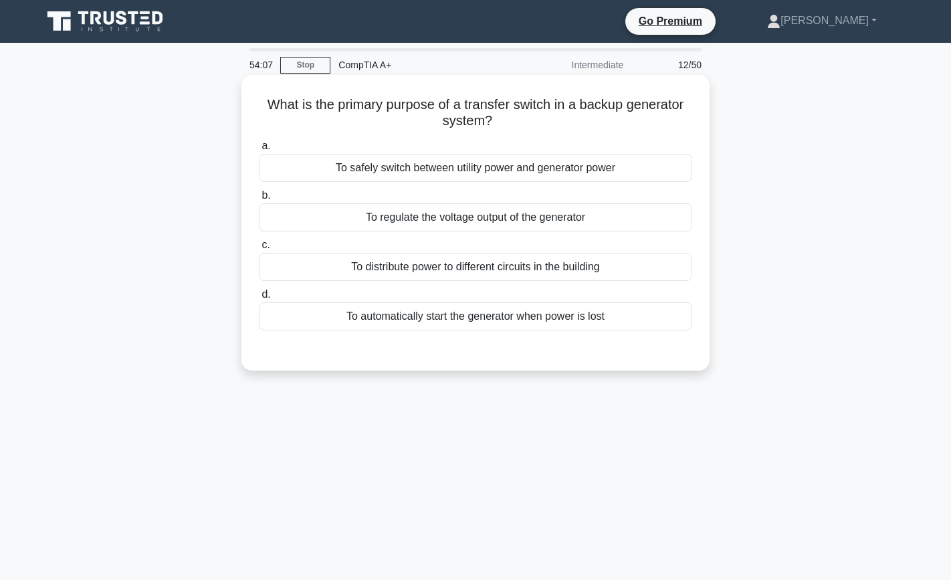
click at [653, 169] on div "To safely switch between utility power and generator power" at bounding box center [475, 168] width 433 height 28
click at [259, 150] on input "a. To safely switch between utility power and generator power" at bounding box center [259, 146] width 0 height 9
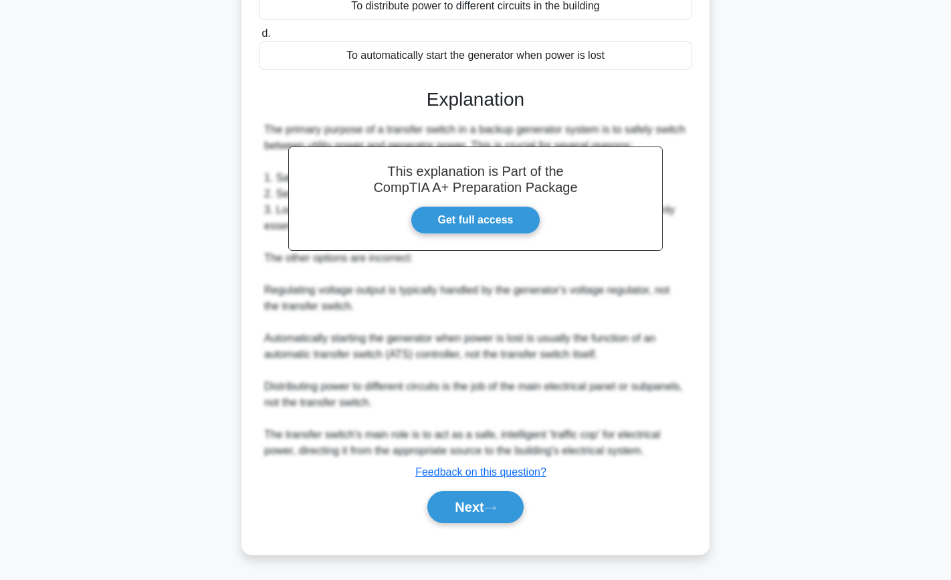
scroll to position [261, 0]
click at [488, 508] on button "Next" at bounding box center [475, 507] width 96 height 32
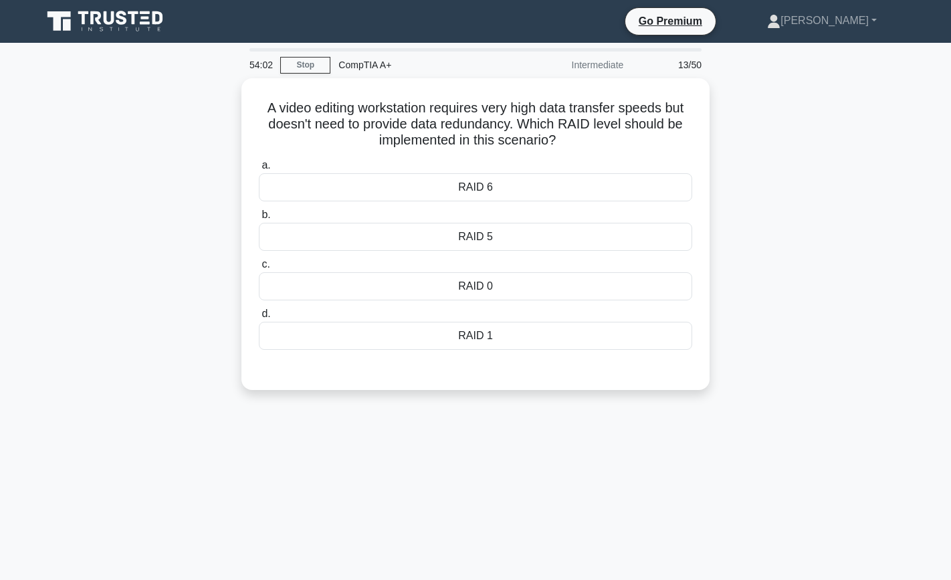
scroll to position [0, 0]
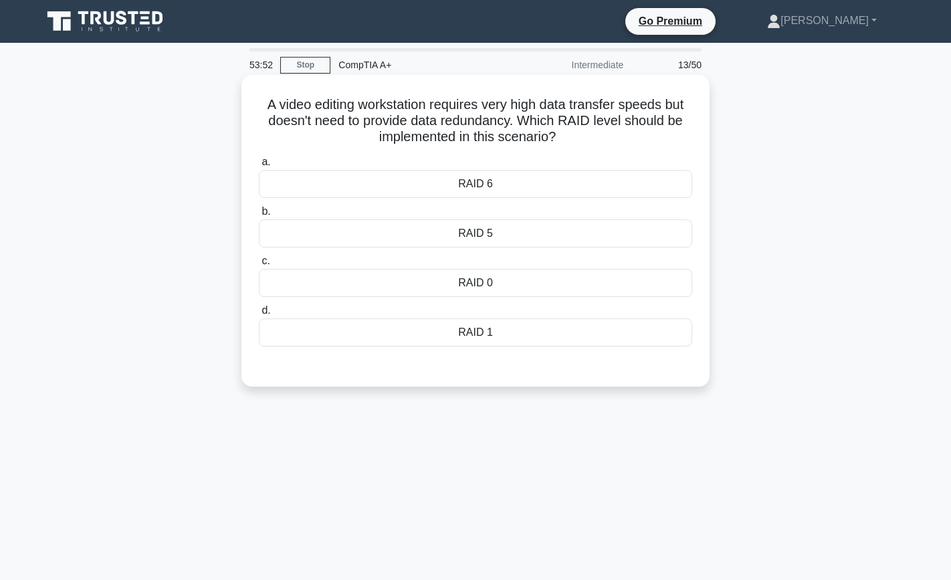
click at [611, 188] on div "RAID 6" at bounding box center [475, 184] width 433 height 28
click at [259, 167] on input "a. RAID 6" at bounding box center [259, 162] width 0 height 9
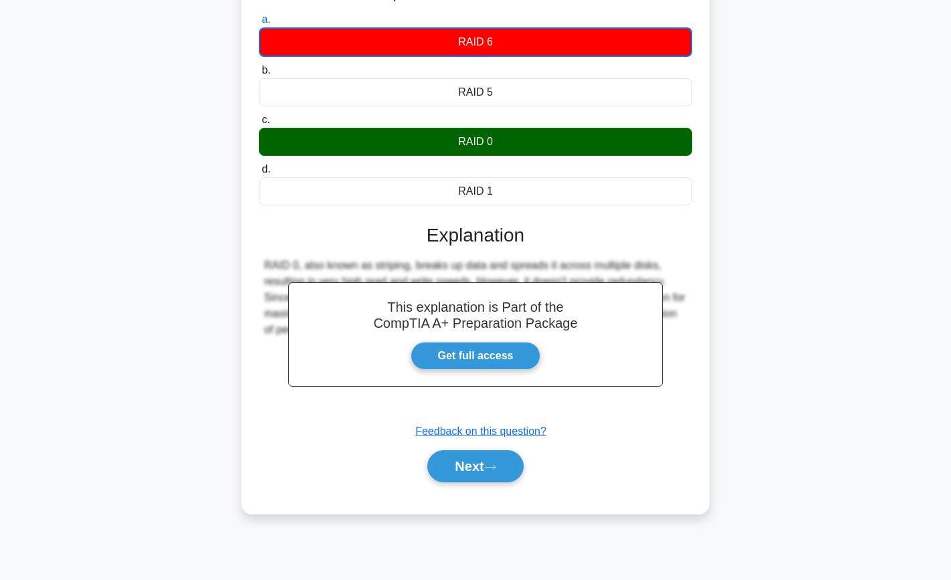
scroll to position [142, 0]
click at [479, 470] on button "Next" at bounding box center [475, 466] width 96 height 32
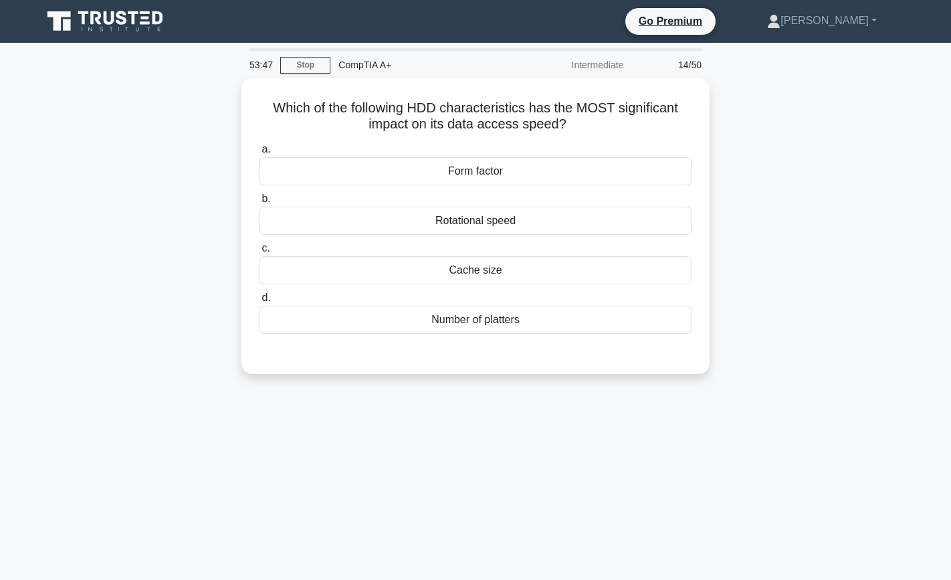
scroll to position [0, 0]
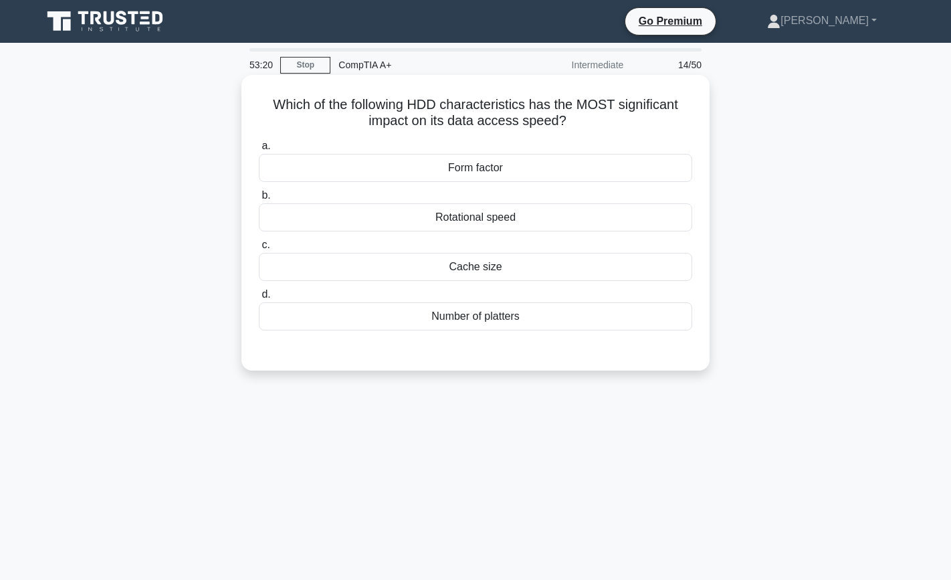
click at [475, 316] on div "Number of platters" at bounding box center [475, 316] width 433 height 28
click at [259, 299] on input "d. Number of platters" at bounding box center [259, 294] width 0 height 9
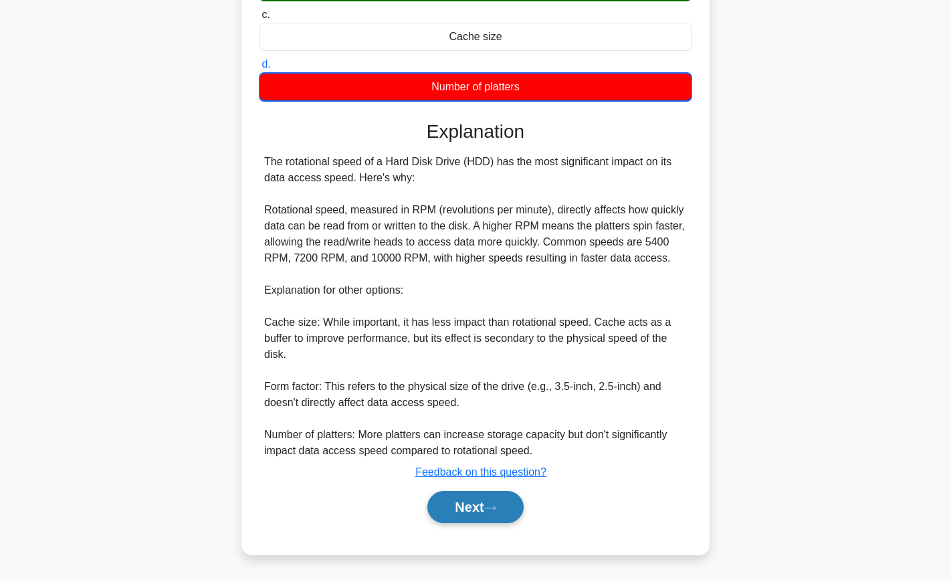
click at [479, 502] on button "Next" at bounding box center [475, 507] width 96 height 32
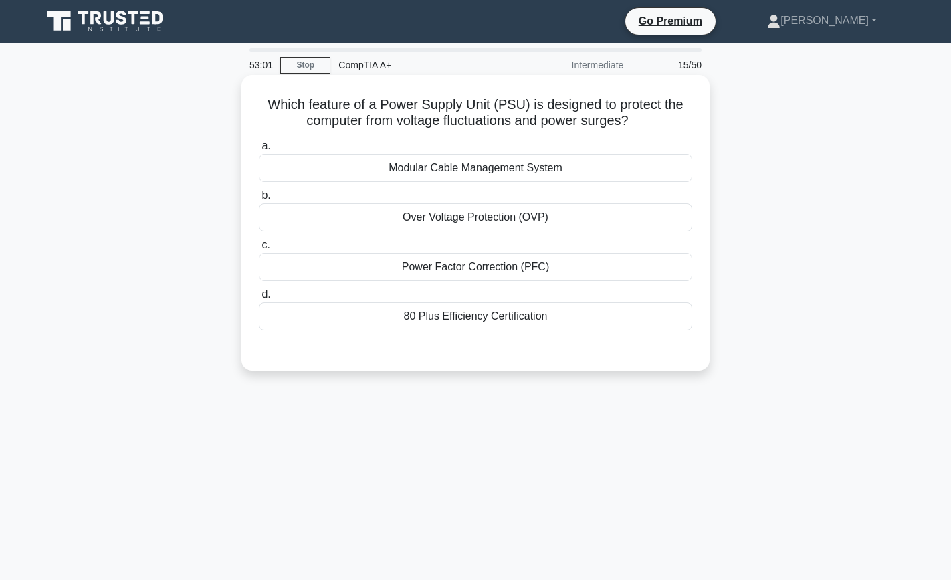
click at [593, 221] on div "Over Voltage Protection (OVP)" at bounding box center [475, 217] width 433 height 28
click at [259, 200] on input "b. Over Voltage Protection (OVP)" at bounding box center [259, 195] width 0 height 9
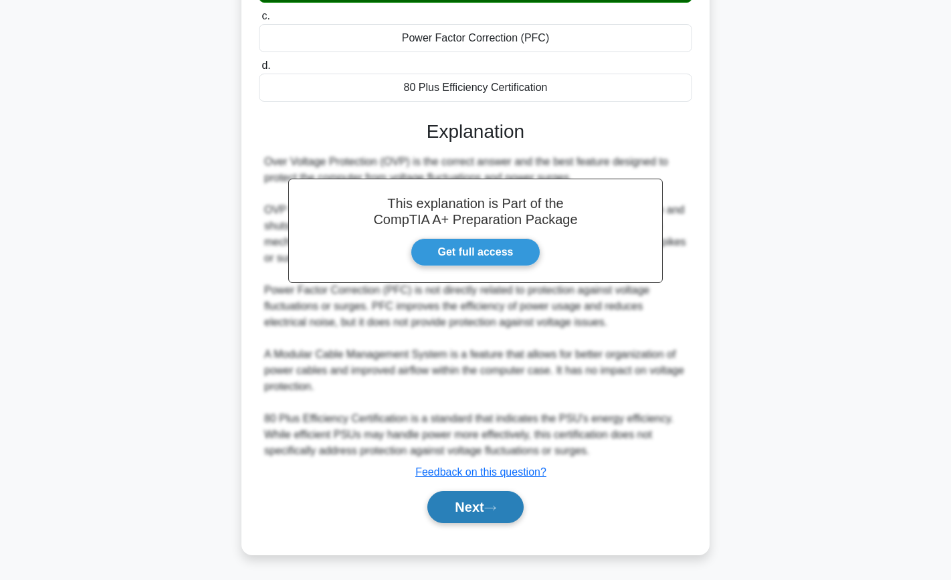
click at [453, 510] on button "Next" at bounding box center [475, 507] width 96 height 32
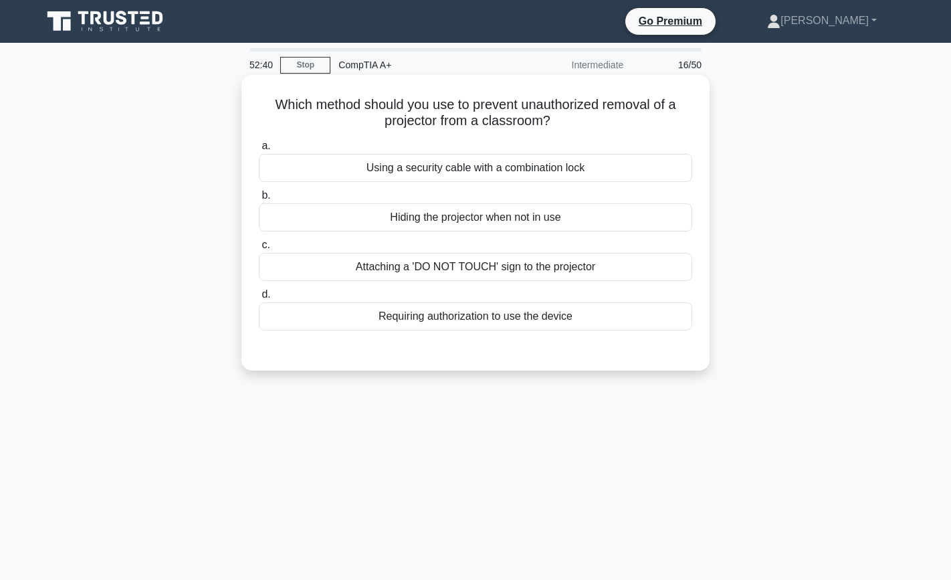
click at [544, 170] on div "Using a security cable with a combination lock" at bounding box center [475, 168] width 433 height 28
click at [259, 150] on input "a. Using a security cable with a combination lock" at bounding box center [259, 146] width 0 height 9
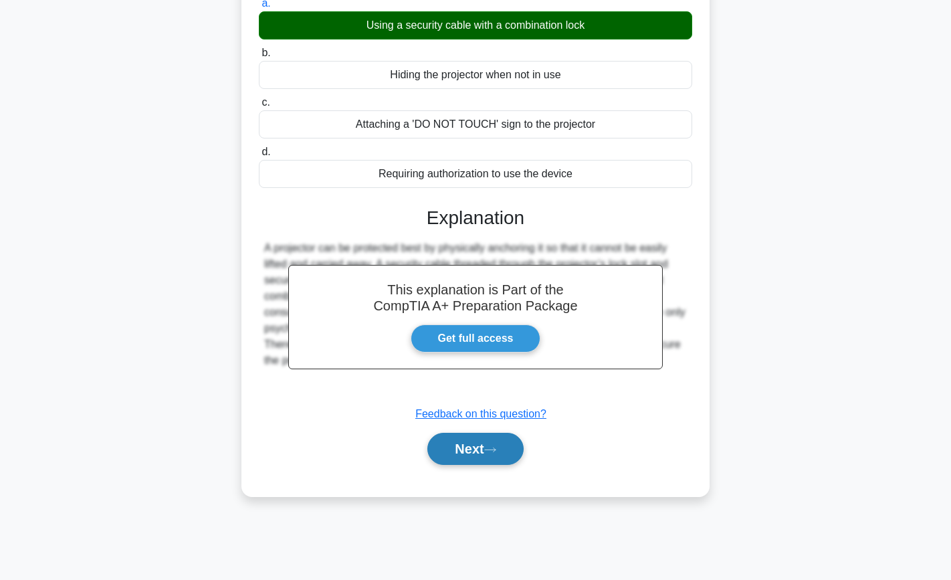
scroll to position [142, 0]
click at [490, 453] on button "Next" at bounding box center [475, 449] width 96 height 32
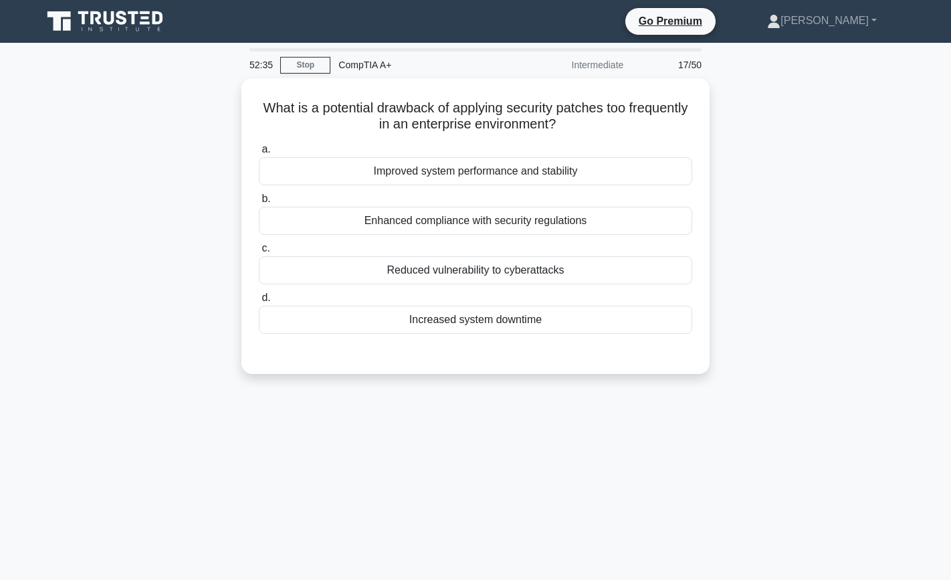
scroll to position [0, 0]
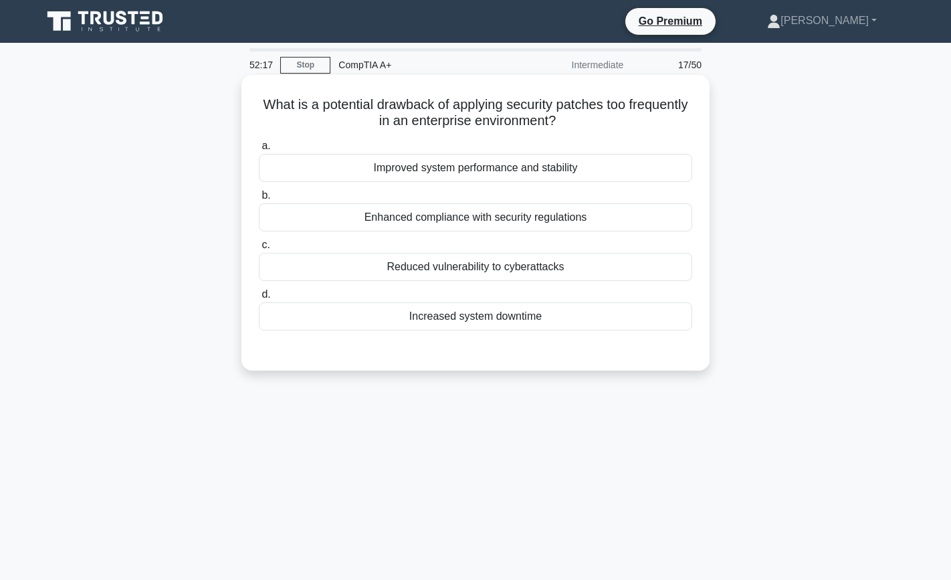
click at [589, 320] on div "Increased system downtime" at bounding box center [475, 316] width 433 height 28
click at [259, 299] on input "d. Increased system downtime" at bounding box center [259, 294] width 0 height 9
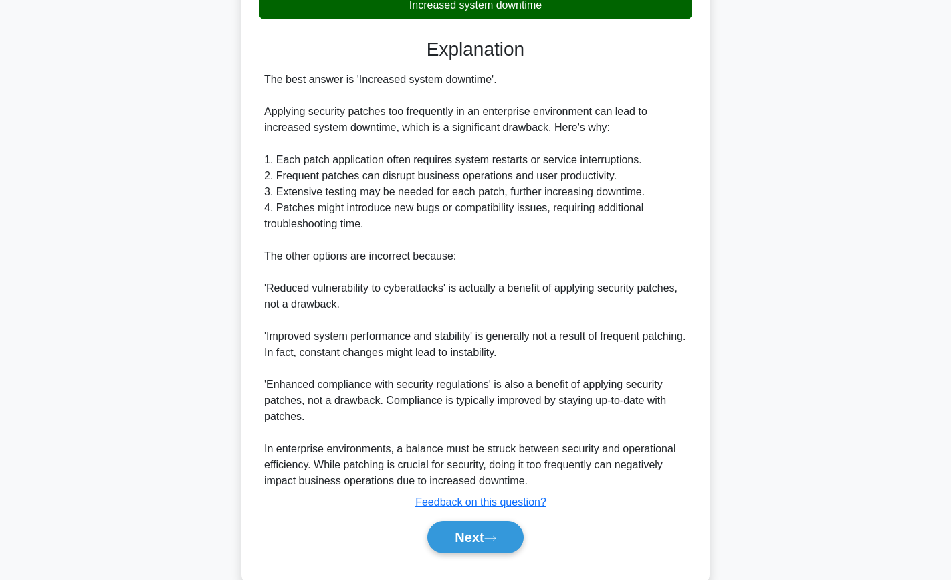
scroll to position [339, 0]
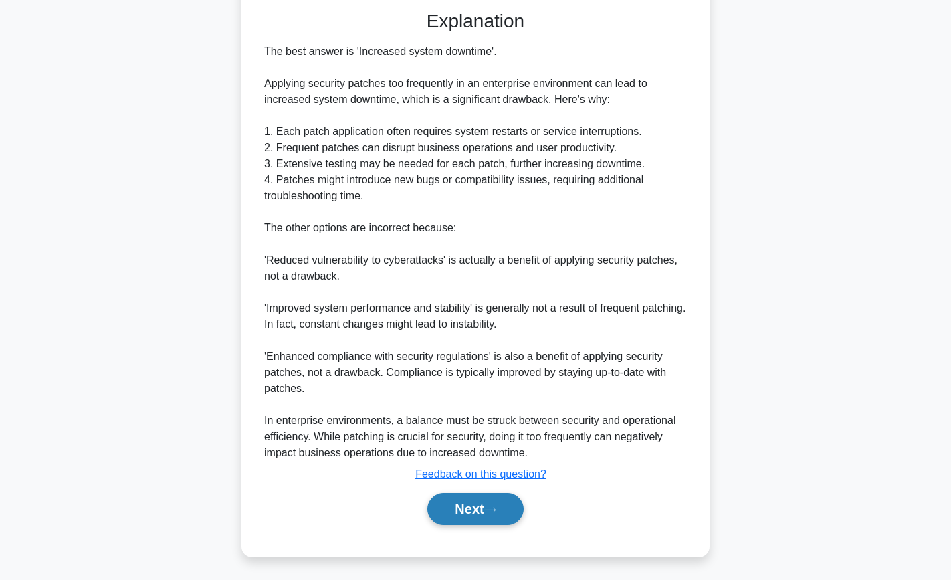
click at [489, 504] on button "Next" at bounding box center [475, 509] width 96 height 32
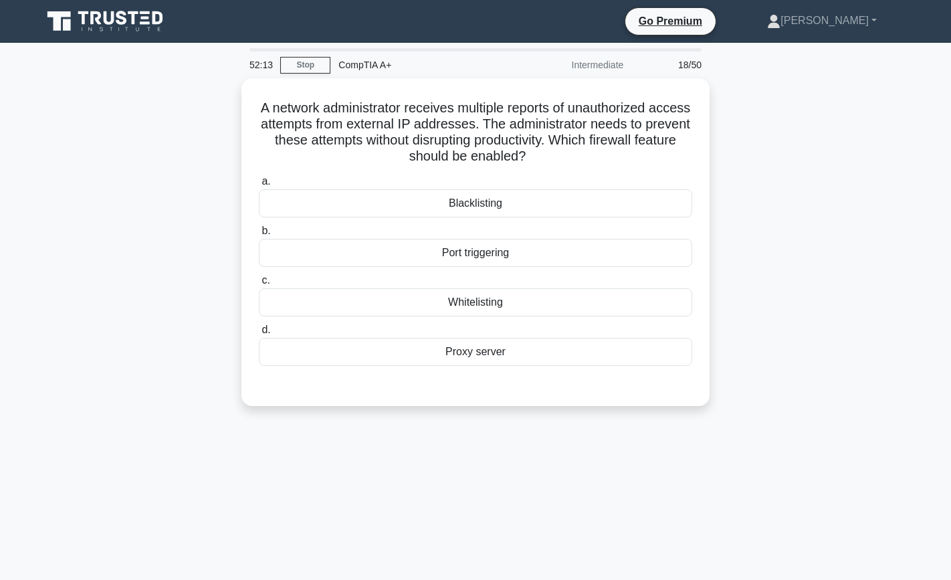
scroll to position [0, 0]
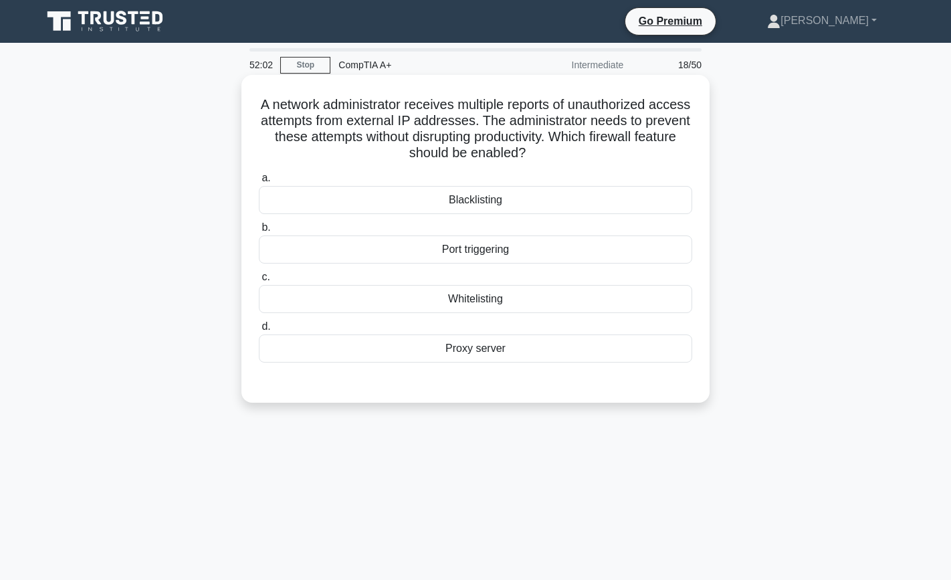
click at [587, 193] on div "Blacklisting" at bounding box center [475, 200] width 433 height 28
click at [259, 183] on input "a. Blacklisting" at bounding box center [259, 178] width 0 height 9
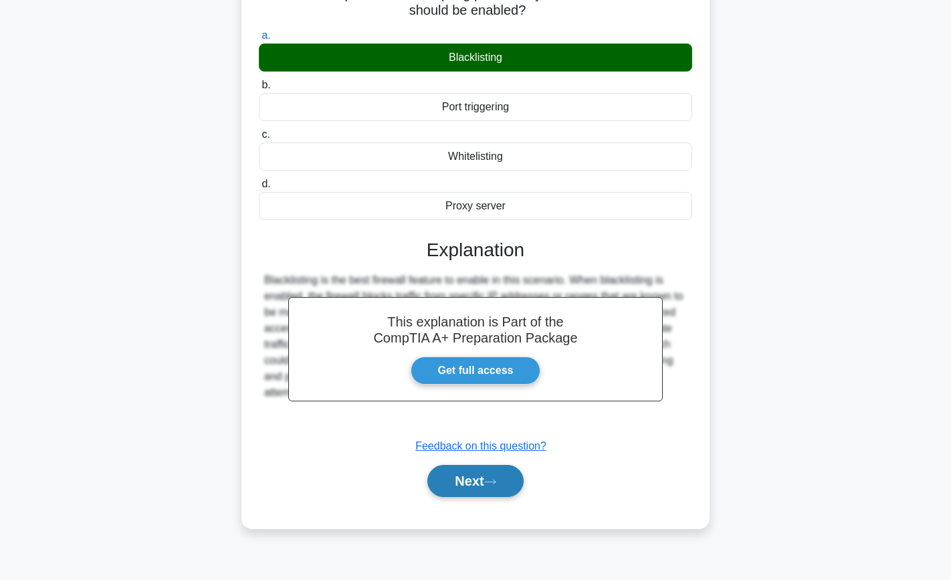
scroll to position [142, 0]
click at [484, 490] on button "Next" at bounding box center [475, 481] width 96 height 32
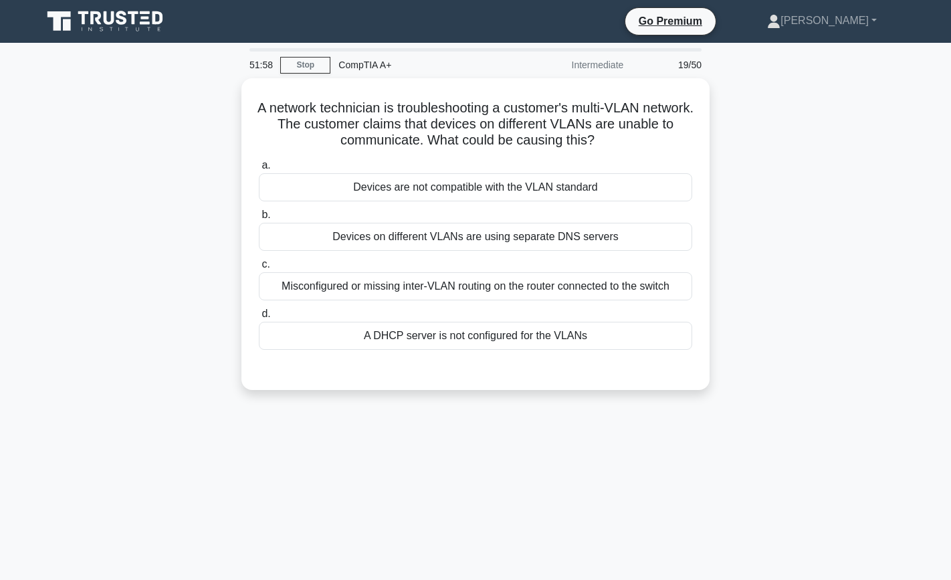
scroll to position [0, 0]
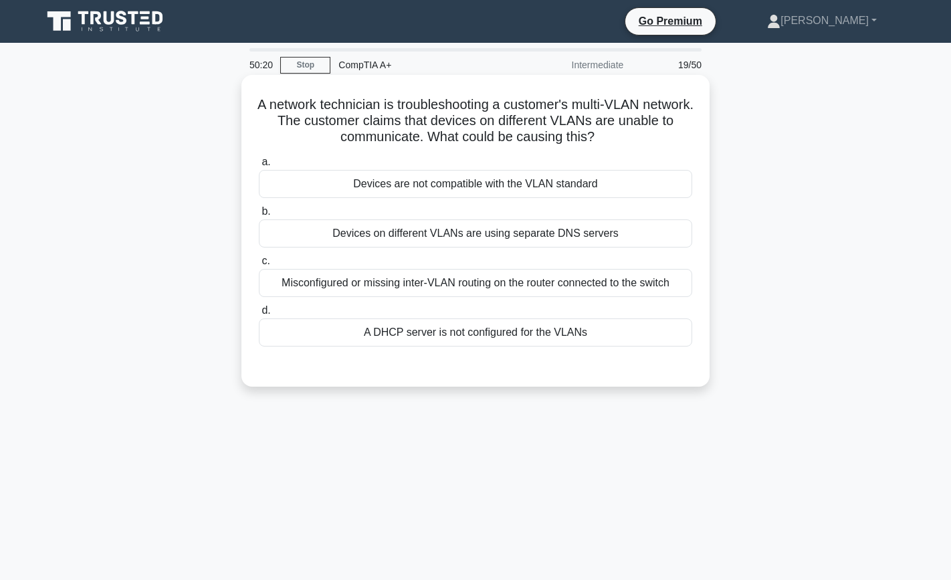
click at [663, 288] on div "Misconfigured or missing inter-VLAN routing on the router connected to the swit…" at bounding box center [475, 283] width 433 height 28
click at [259, 266] on input "c. Misconfigured or missing inter-VLAN routing on the router connected to the s…" at bounding box center [259, 261] width 0 height 9
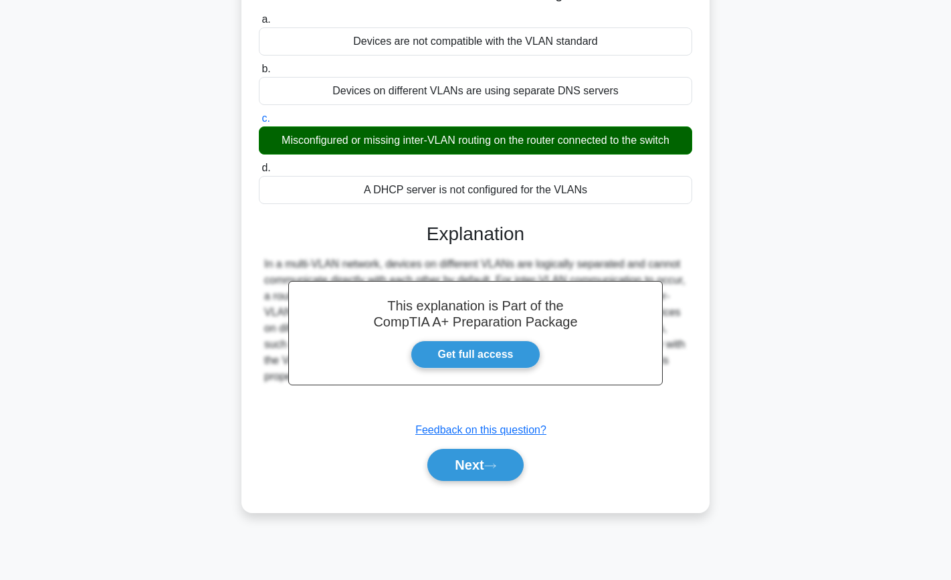
scroll to position [142, 0]
click at [482, 465] on button "Next" at bounding box center [475, 465] width 96 height 32
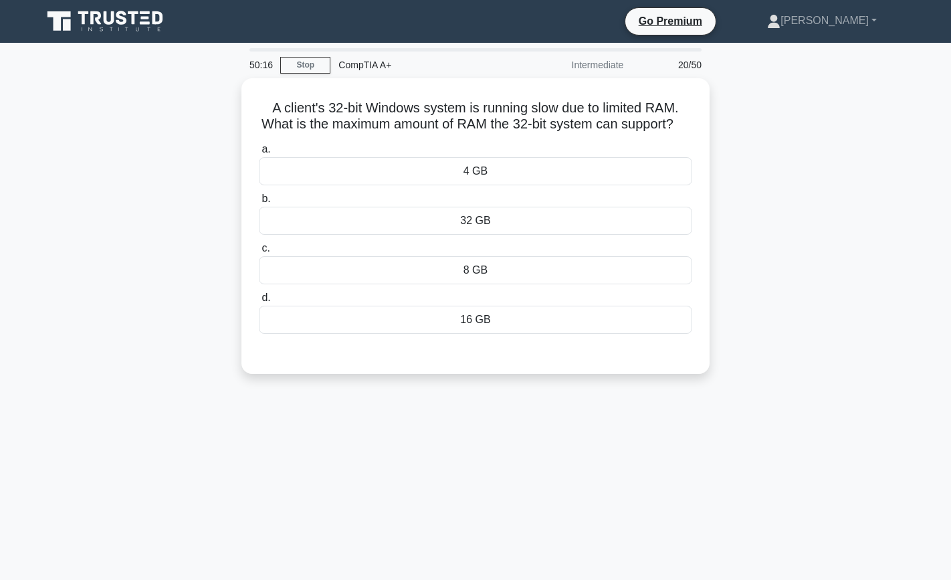
scroll to position [0, 0]
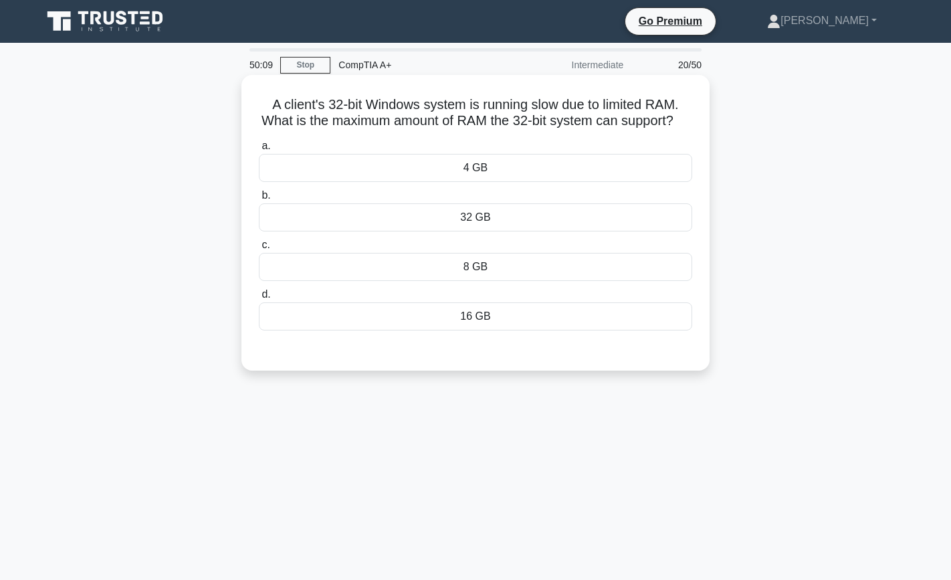
click at [569, 223] on div "32 GB" at bounding box center [475, 217] width 433 height 28
click at [259, 200] on input "b. 32 GB" at bounding box center [259, 195] width 0 height 9
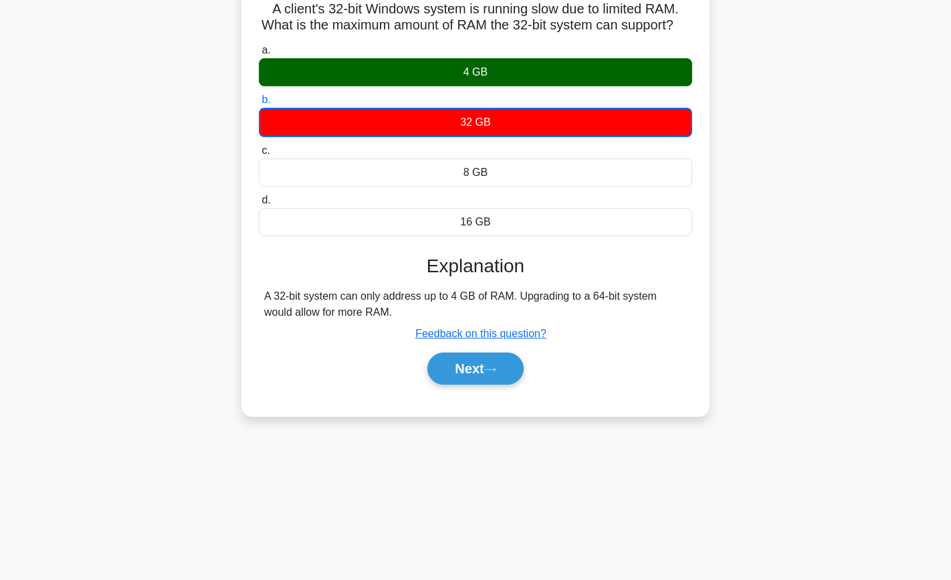
scroll to position [139, 0]
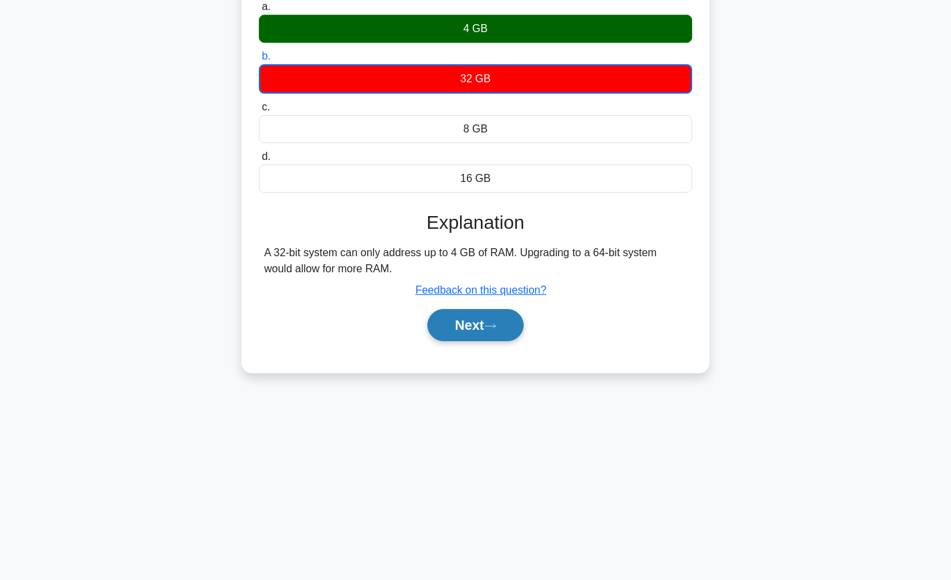
click at [470, 331] on button "Next" at bounding box center [475, 325] width 96 height 32
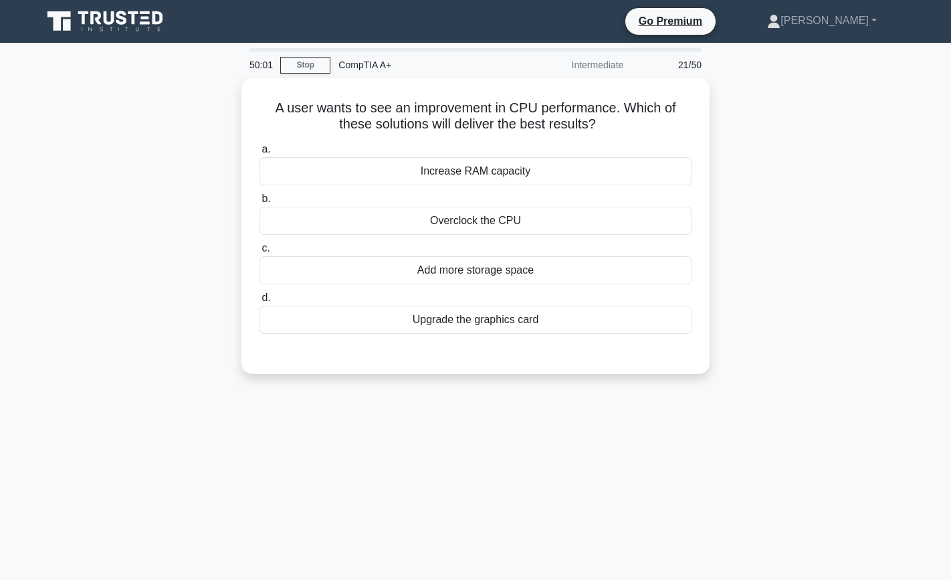
scroll to position [0, 0]
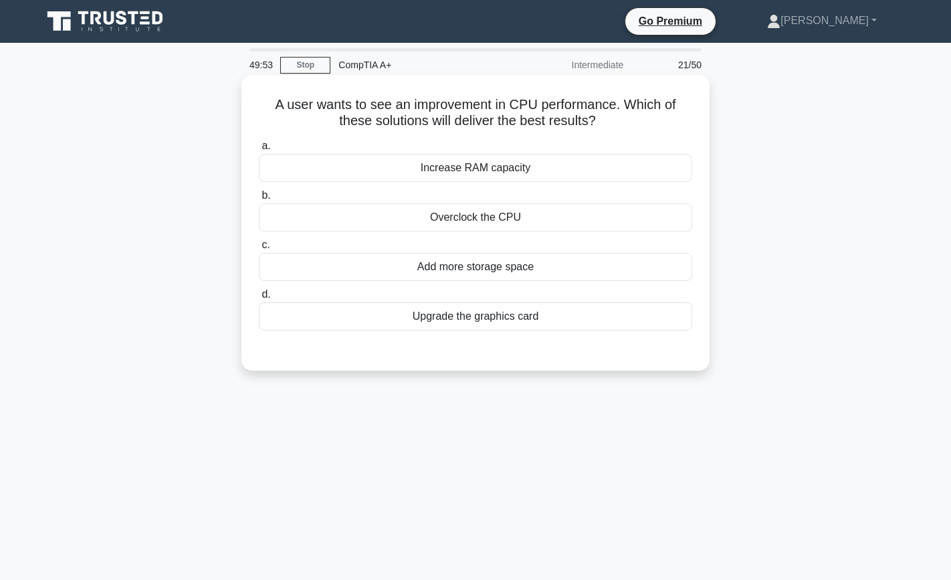
click at [608, 217] on div "Overclock the CPU" at bounding box center [475, 217] width 433 height 28
click at [259, 200] on input "b. Overclock the CPU" at bounding box center [259, 195] width 0 height 9
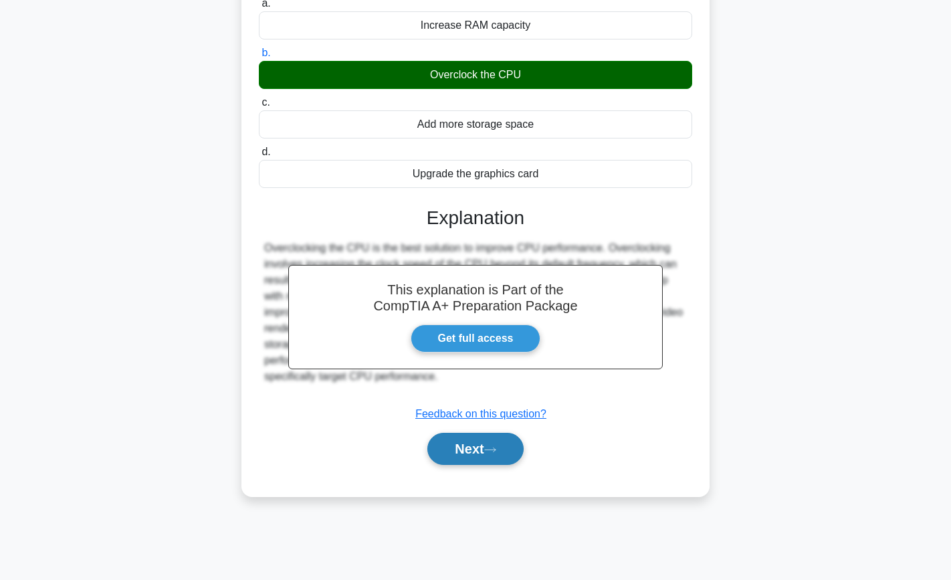
scroll to position [142, 0]
click at [505, 446] on button "Next" at bounding box center [475, 449] width 96 height 32
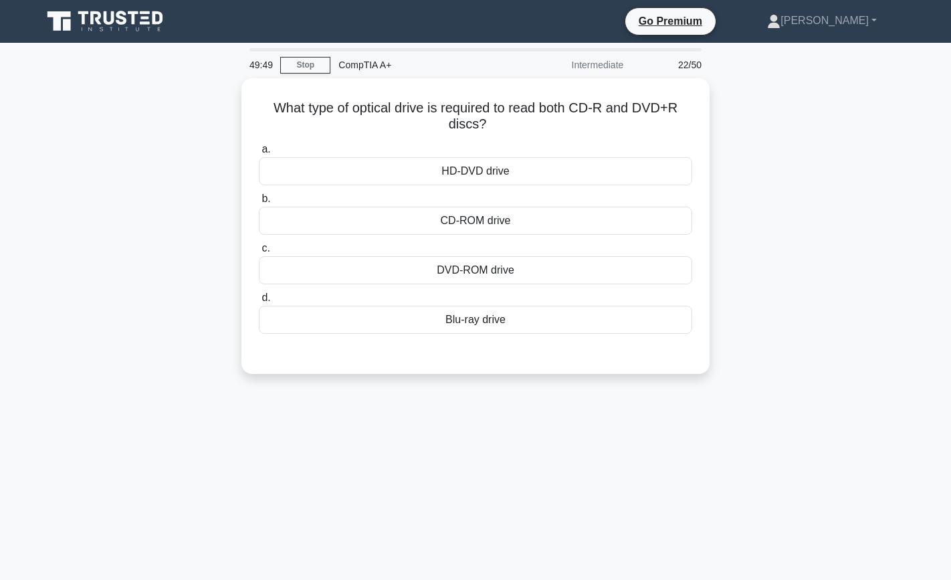
scroll to position [0, 0]
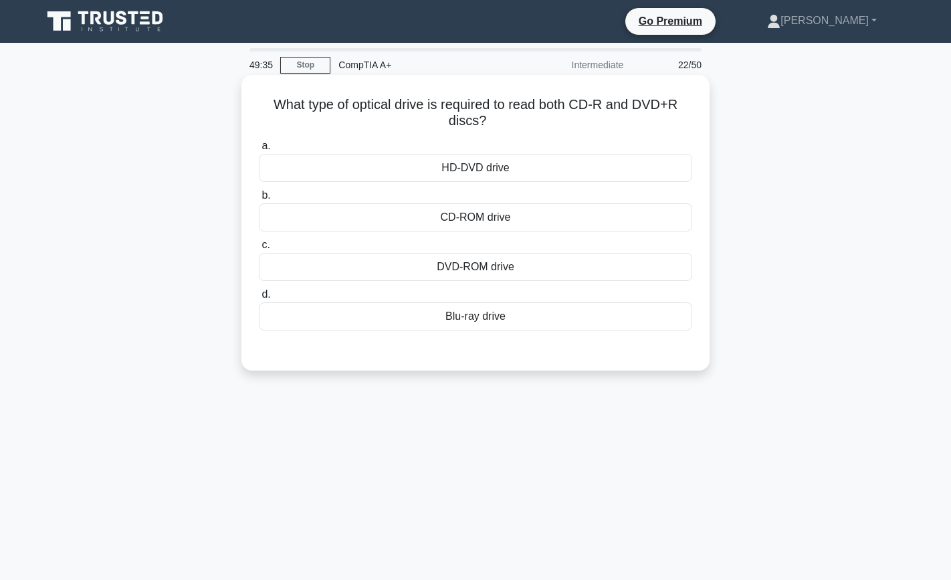
click at [519, 277] on div "DVD-ROM drive" at bounding box center [475, 267] width 433 height 28
click at [259, 249] on input "c. DVD-ROM drive" at bounding box center [259, 245] width 0 height 9
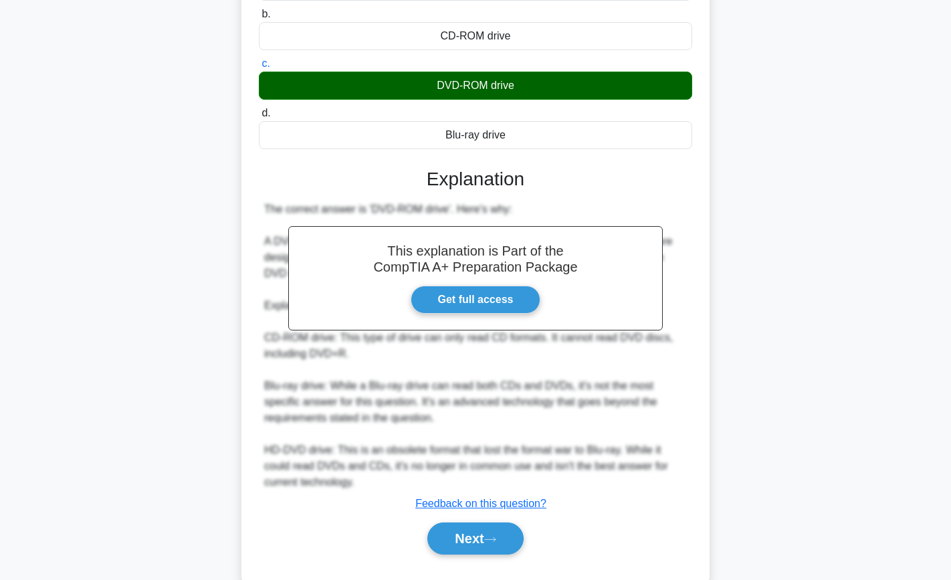
scroll to position [204, 0]
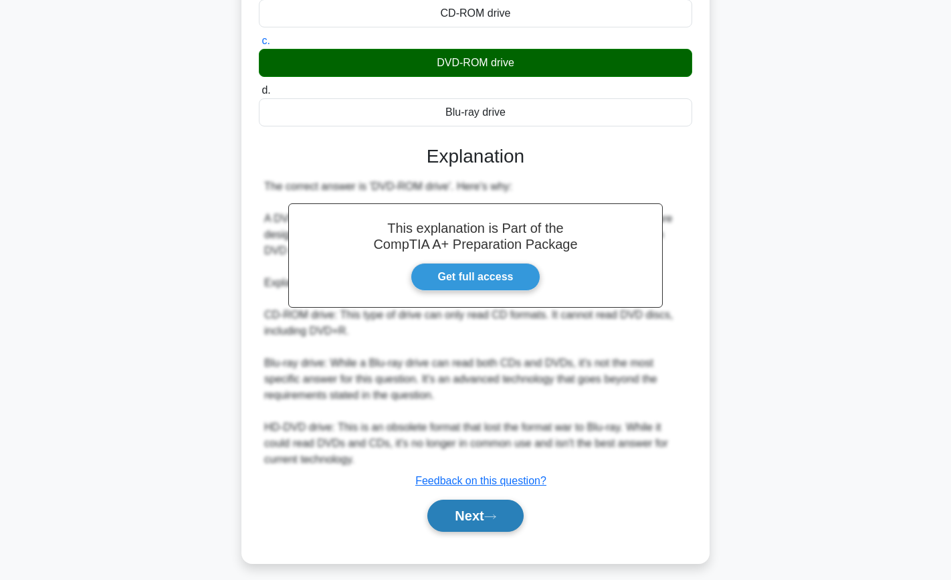
click at [466, 510] on button "Next" at bounding box center [475, 516] width 96 height 32
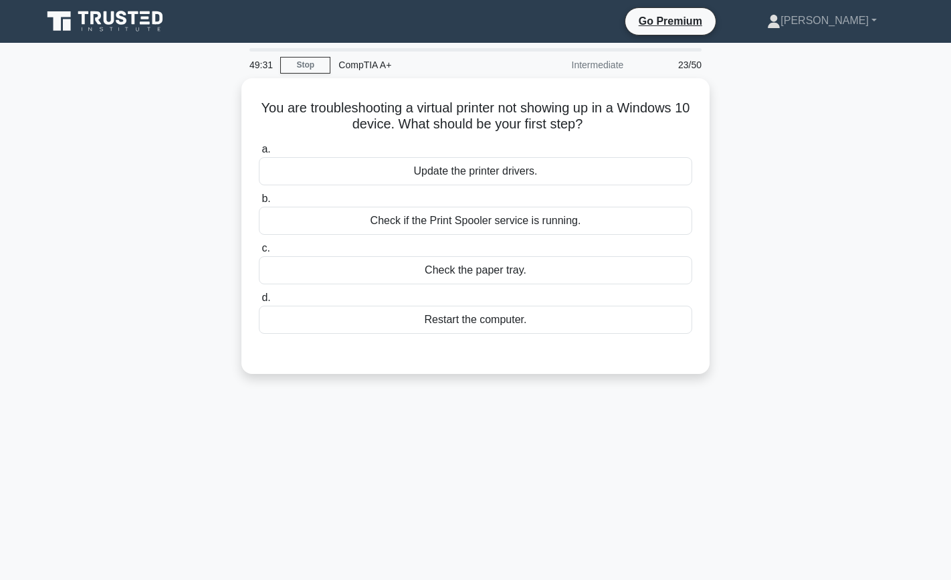
scroll to position [0, 0]
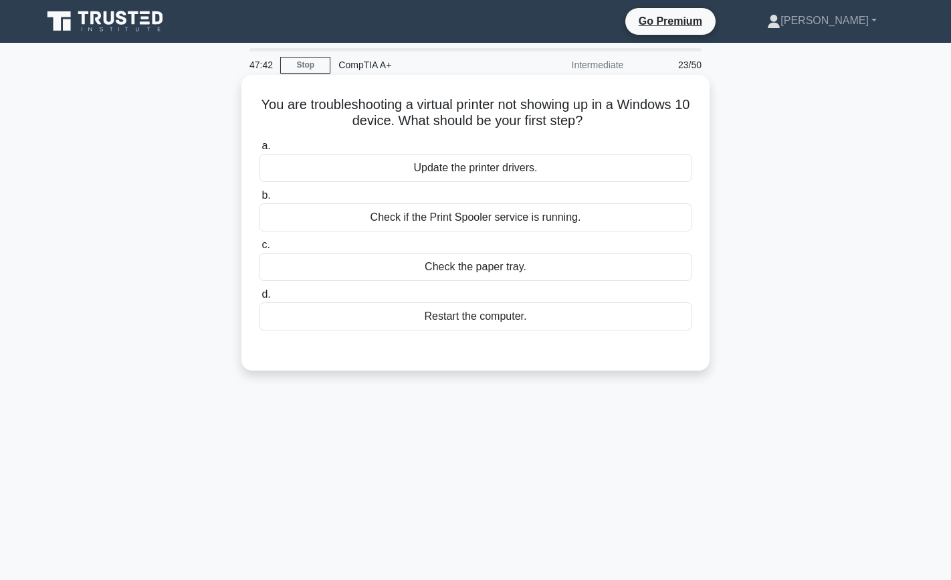
click at [506, 315] on div "Restart the computer." at bounding box center [475, 316] width 433 height 28
click at [259, 299] on input "d. Restart the computer." at bounding box center [259, 294] width 0 height 9
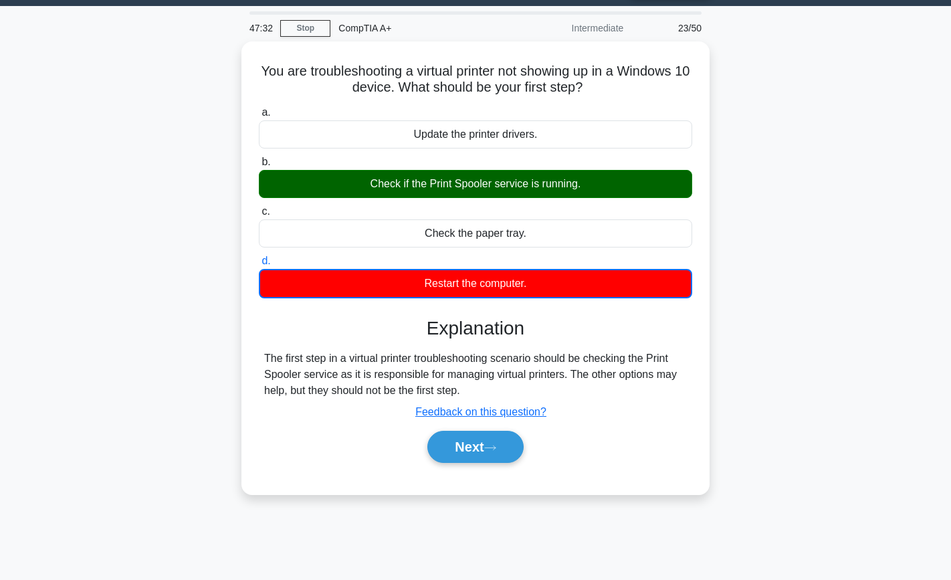
scroll to position [39, 0]
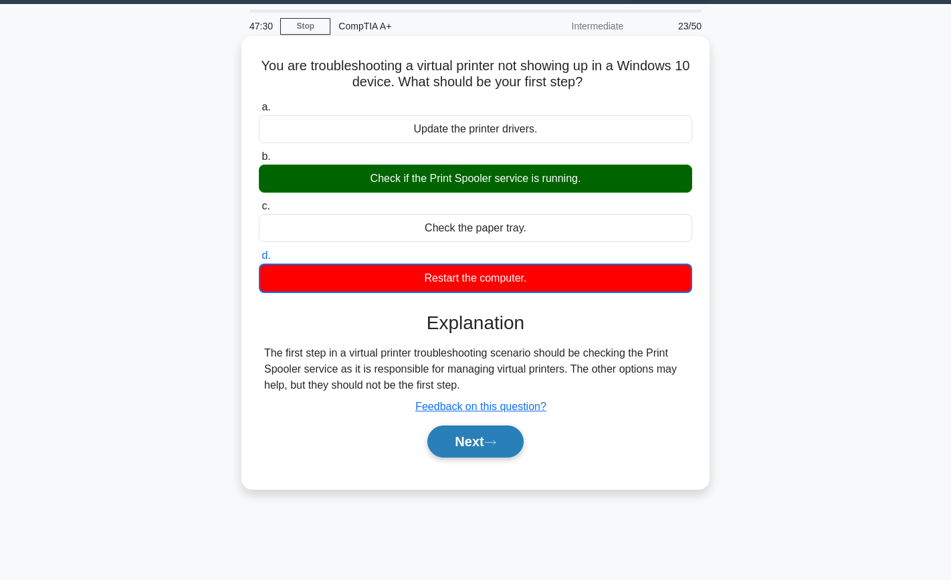
click at [503, 449] on button "Next" at bounding box center [475, 441] width 96 height 32
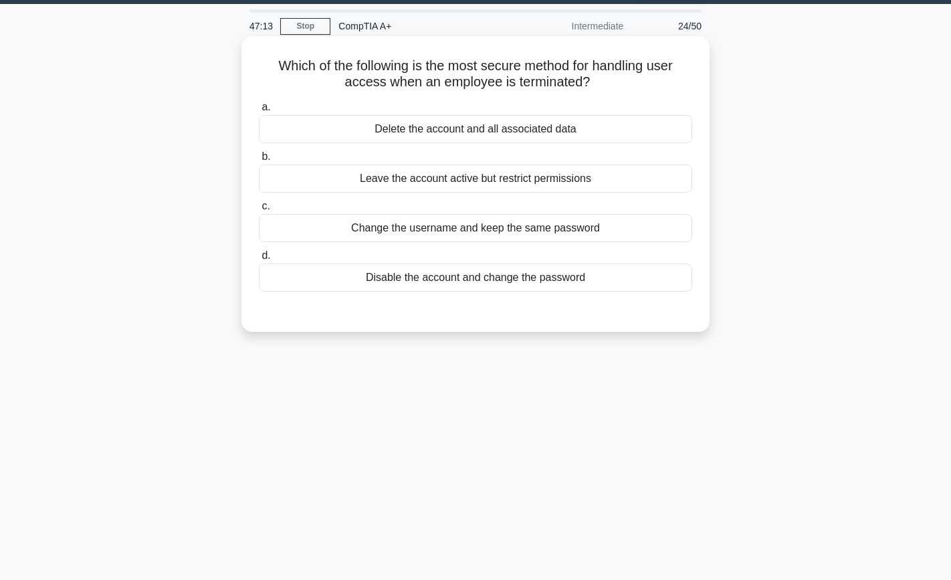
click at [531, 288] on div "Disable the account and change the password" at bounding box center [475, 278] width 433 height 28
click at [259, 260] on input "d. Disable the account and change the password" at bounding box center [259, 255] width 0 height 9
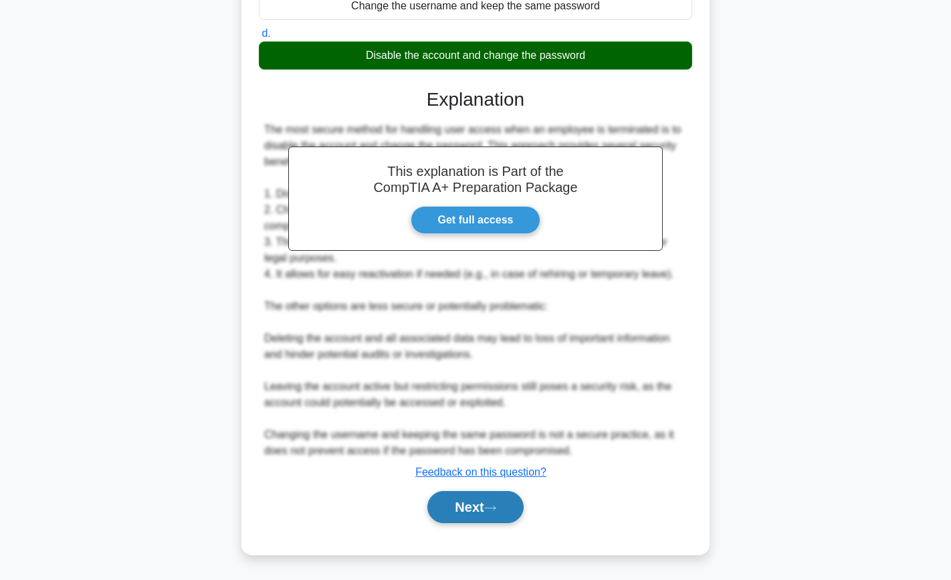
click at [480, 512] on button "Next" at bounding box center [475, 507] width 96 height 32
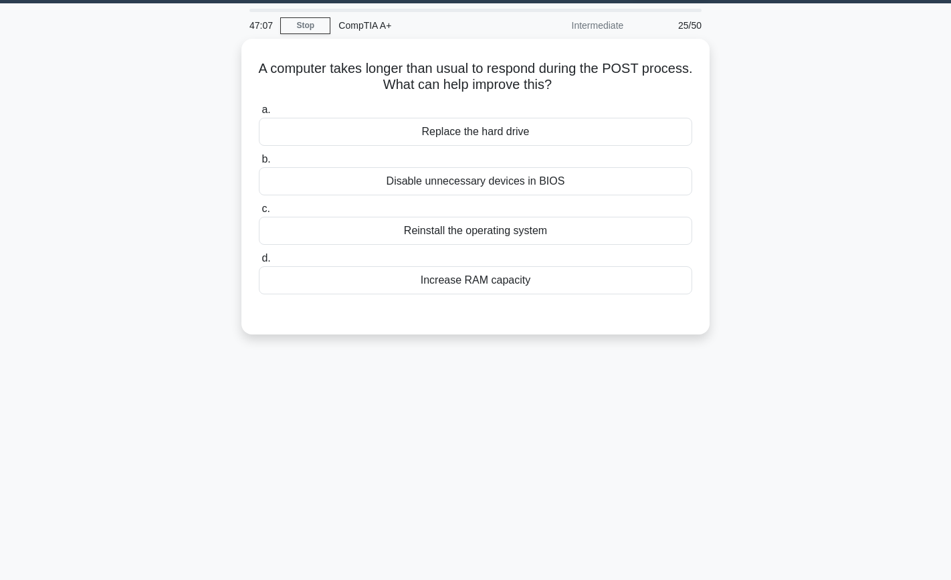
scroll to position [30, 0]
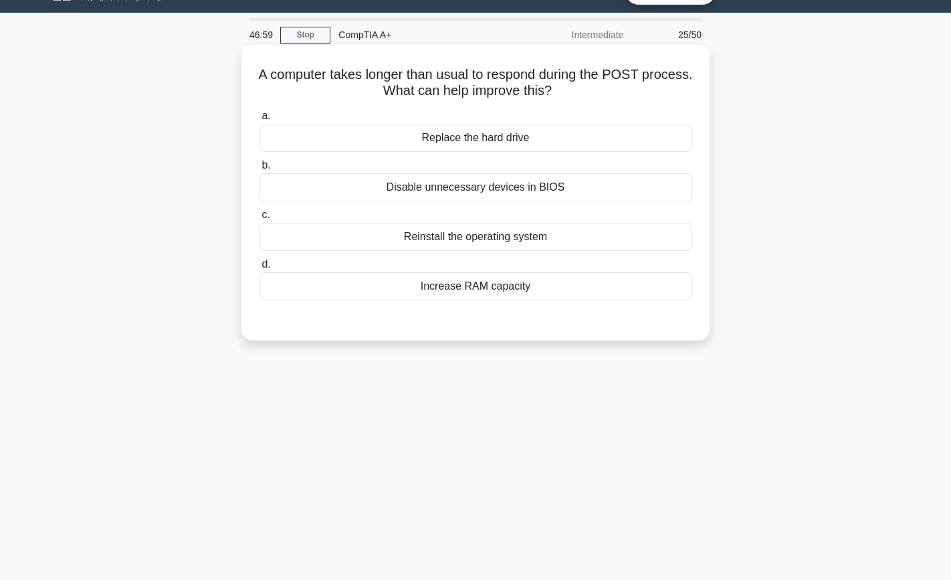
click at [616, 201] on div "Disable unnecessary devices in BIOS" at bounding box center [475, 187] width 433 height 28
click at [259, 170] on input "b. Disable unnecessary devices in BIOS" at bounding box center [259, 165] width 0 height 9
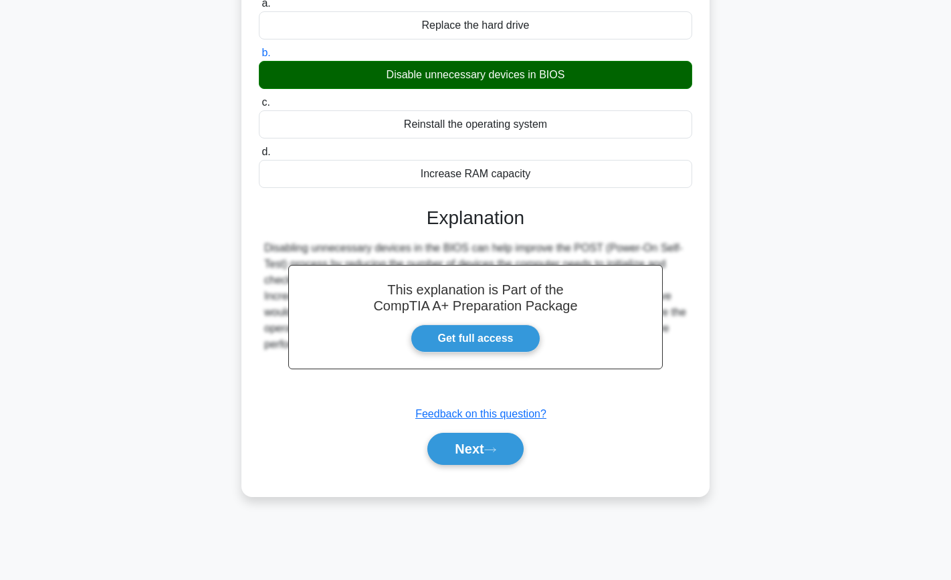
scroll to position [142, 0]
click at [481, 444] on button "Next" at bounding box center [475, 449] width 96 height 32
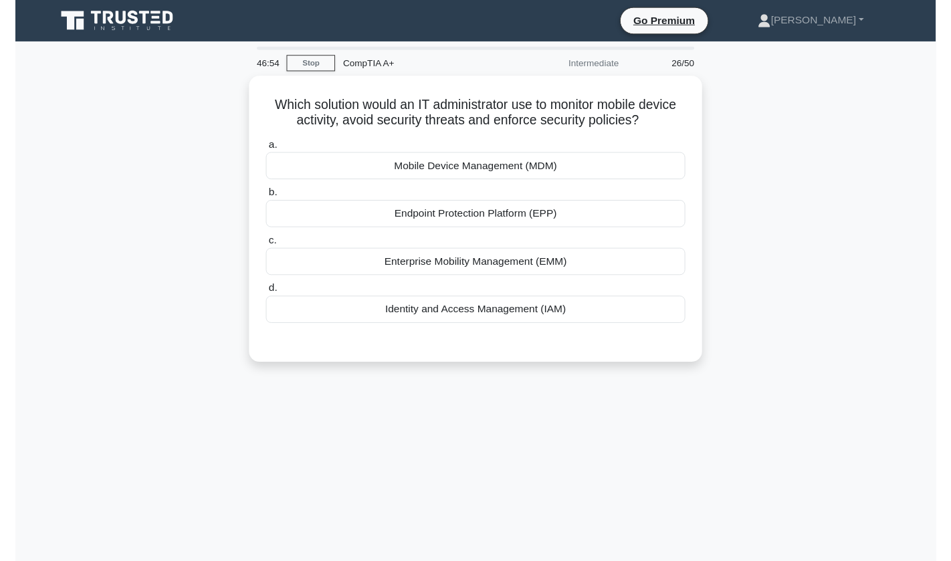
scroll to position [0, 0]
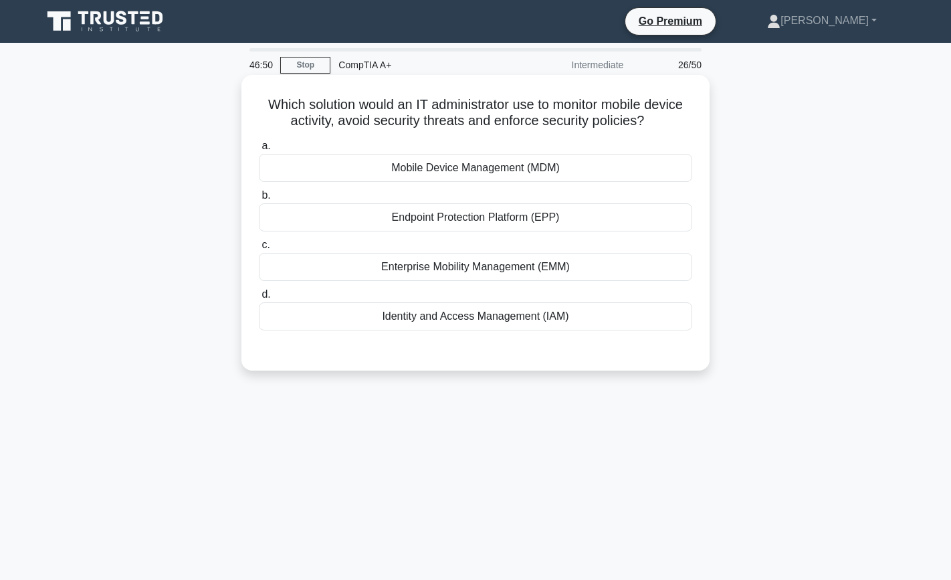
click at [605, 175] on div "Mobile Device Management (MDM)" at bounding box center [475, 168] width 433 height 28
click at [259, 150] on input "a. Mobile Device Management (MDM)" at bounding box center [259, 146] width 0 height 9
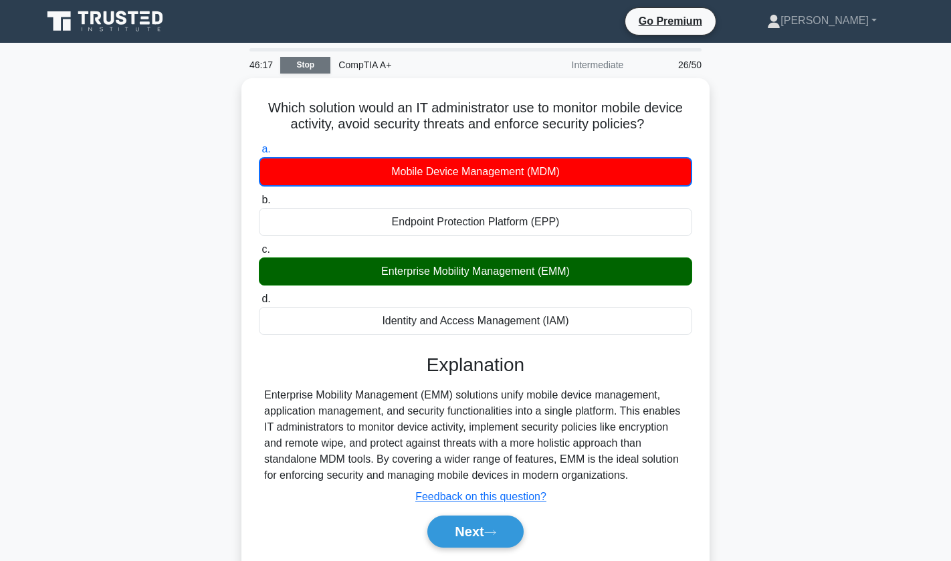
click at [298, 63] on link "Stop" at bounding box center [305, 65] width 50 height 17
